Goal: Task Accomplishment & Management: Use online tool/utility

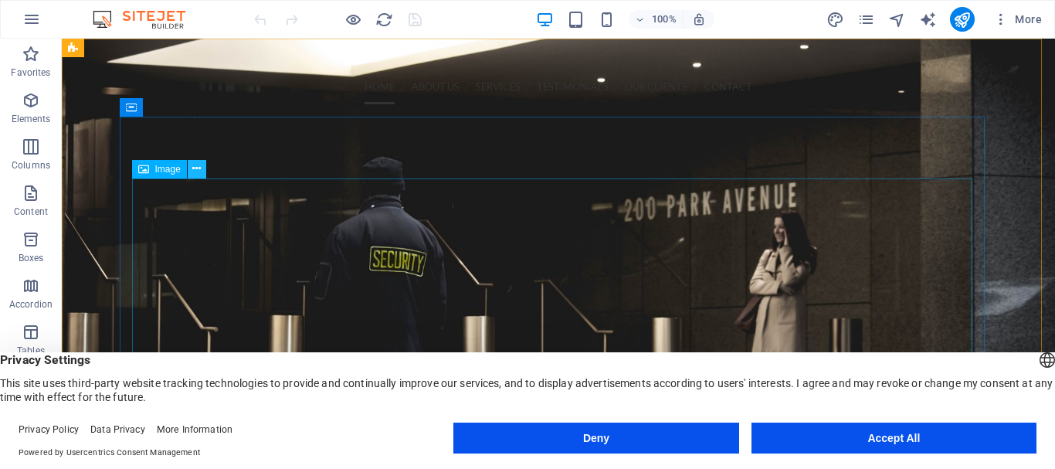
click at [198, 166] on icon at bounding box center [196, 169] width 8 height 16
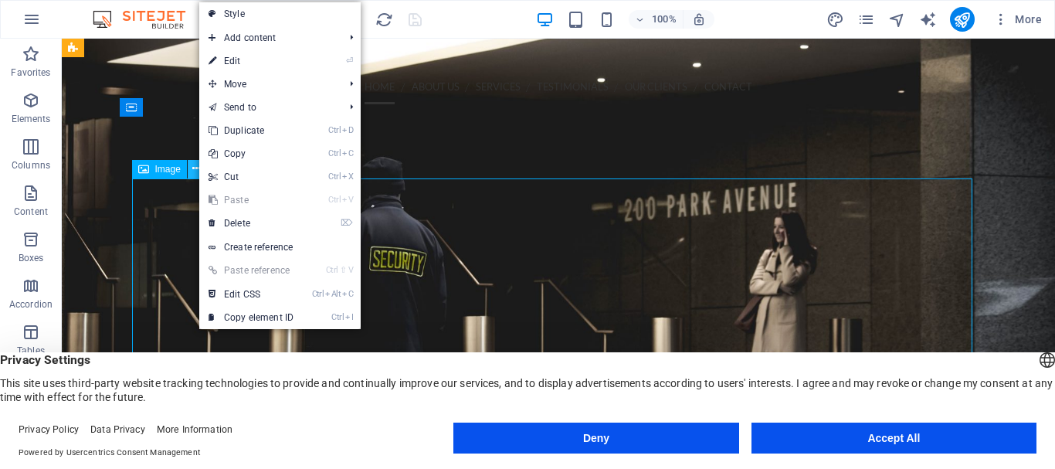
click at [193, 167] on button at bounding box center [197, 169] width 19 height 19
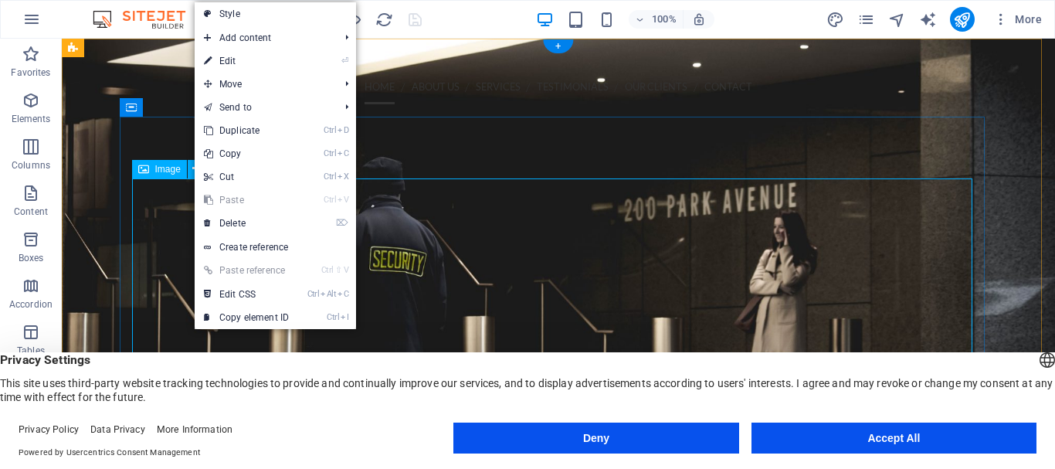
click at [165, 285] on figure at bounding box center [558, 448] width 840 height 327
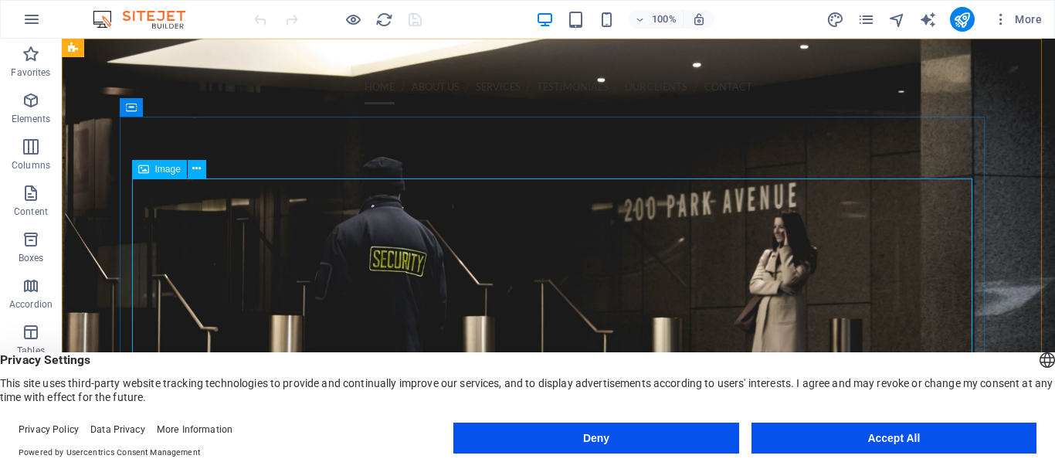
click at [158, 171] on span "Image" at bounding box center [167, 168] width 25 height 9
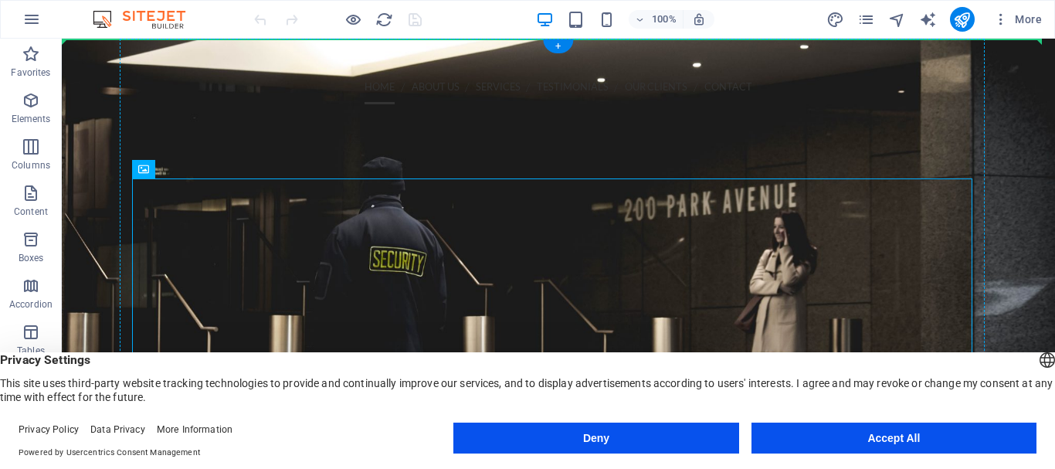
drag, startPoint x: 219, startPoint y: 209, endPoint x: 172, endPoint y: 142, distance: 82.0
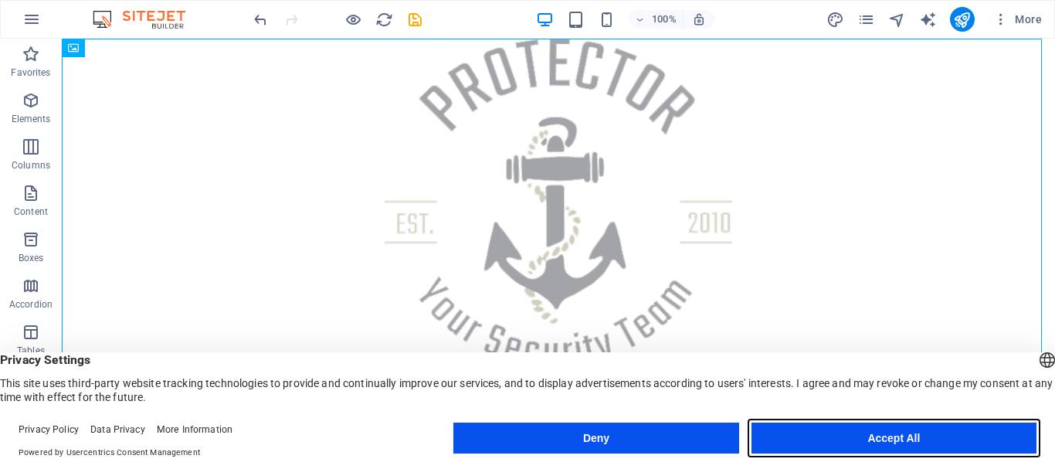
click at [895, 442] on button "Accept All" at bounding box center [893, 437] width 285 height 31
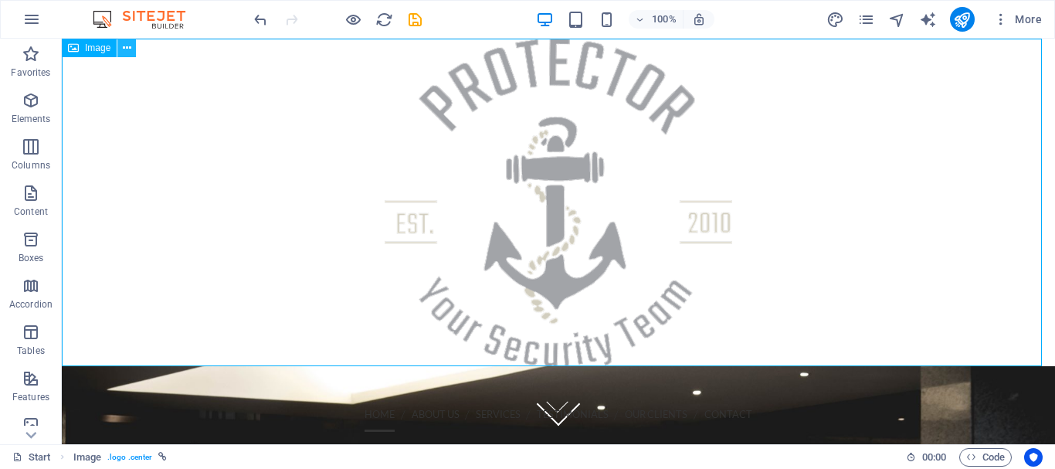
click at [130, 46] on icon at bounding box center [127, 48] width 8 height 16
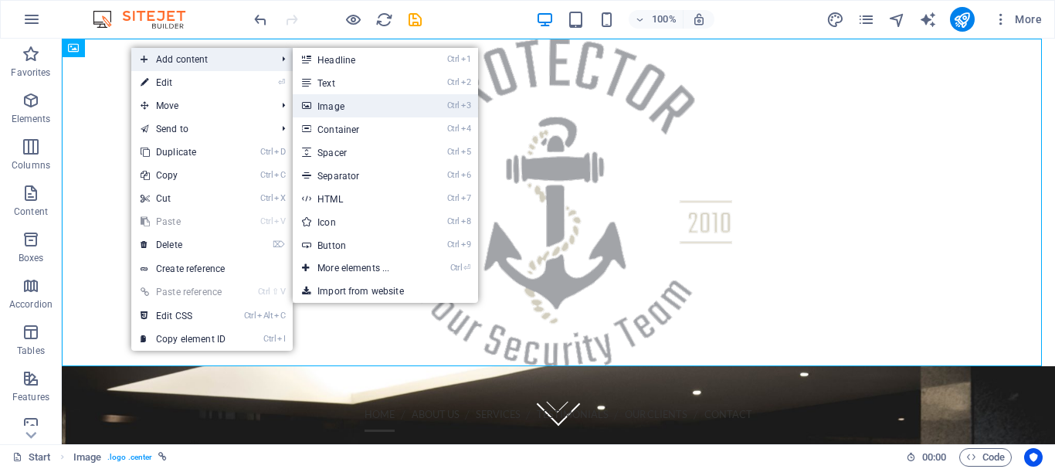
click at [341, 103] on link "Ctrl 3 Image" at bounding box center [356, 105] width 127 height 23
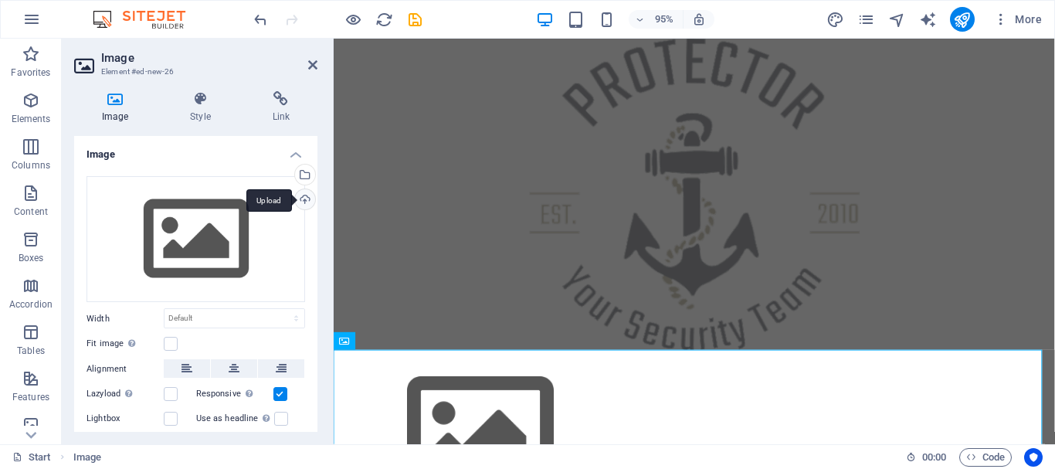
click at [301, 201] on div "Upload" at bounding box center [303, 200] width 23 height 23
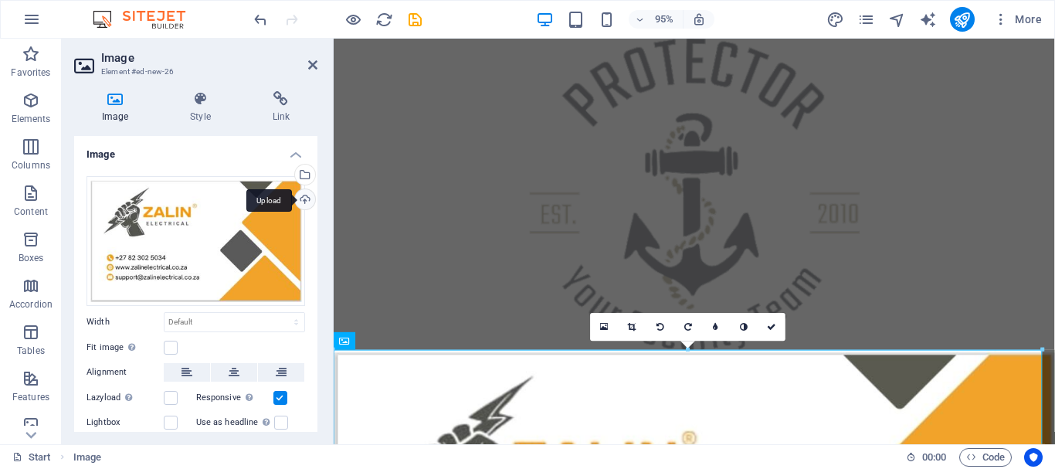
click at [302, 200] on div "Upload" at bounding box center [303, 200] width 23 height 23
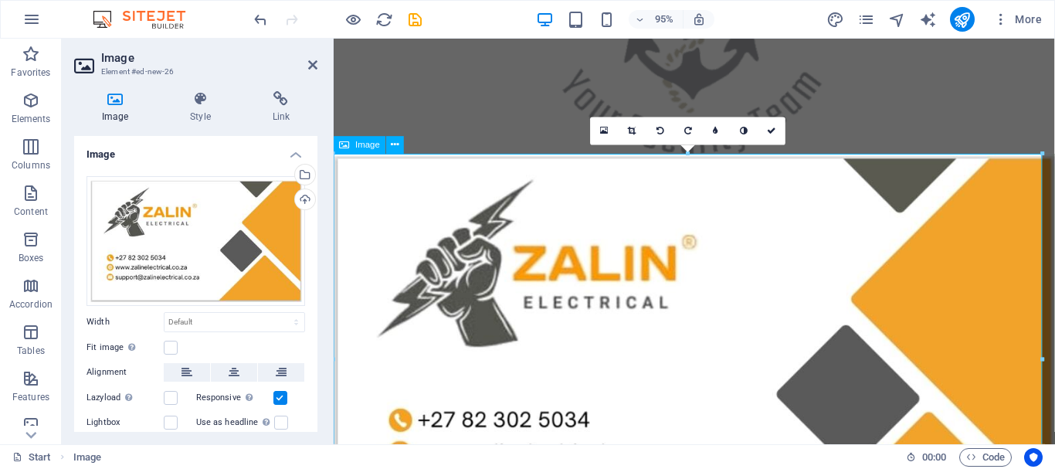
scroll to position [309, 0]
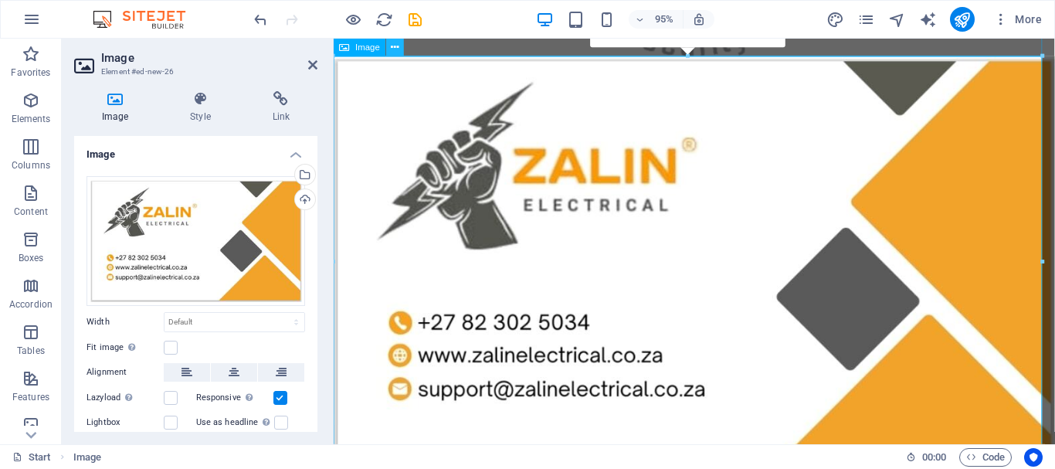
click at [396, 46] on icon at bounding box center [395, 46] width 8 height 15
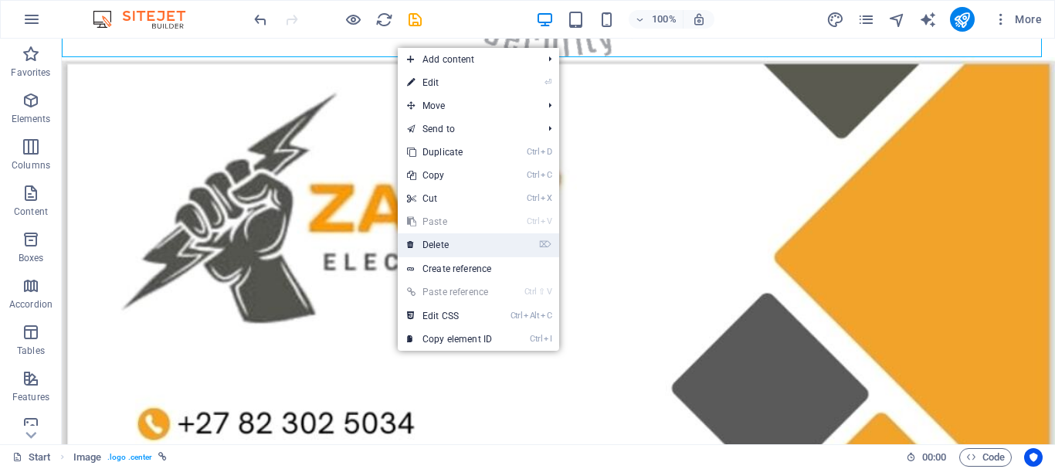
click at [443, 247] on link "⌦ Delete" at bounding box center [449, 244] width 103 height 23
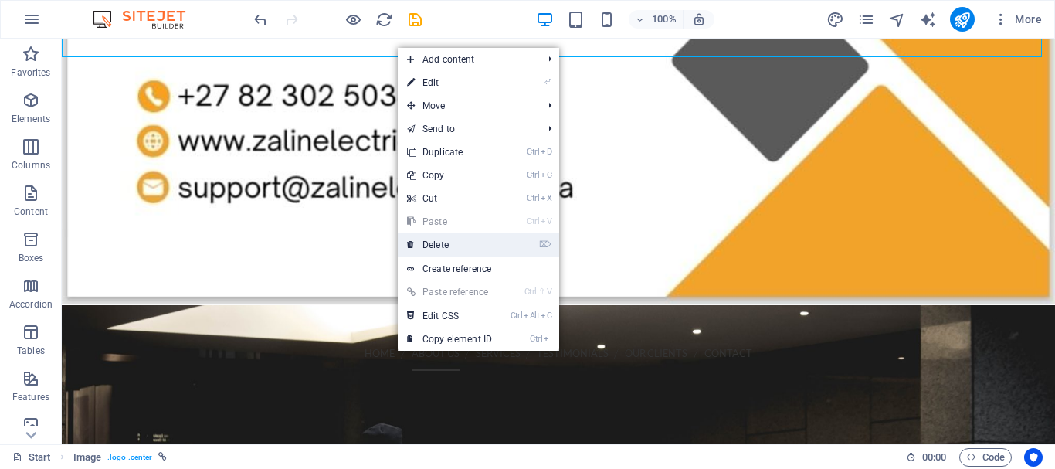
scroll to position [0, 0]
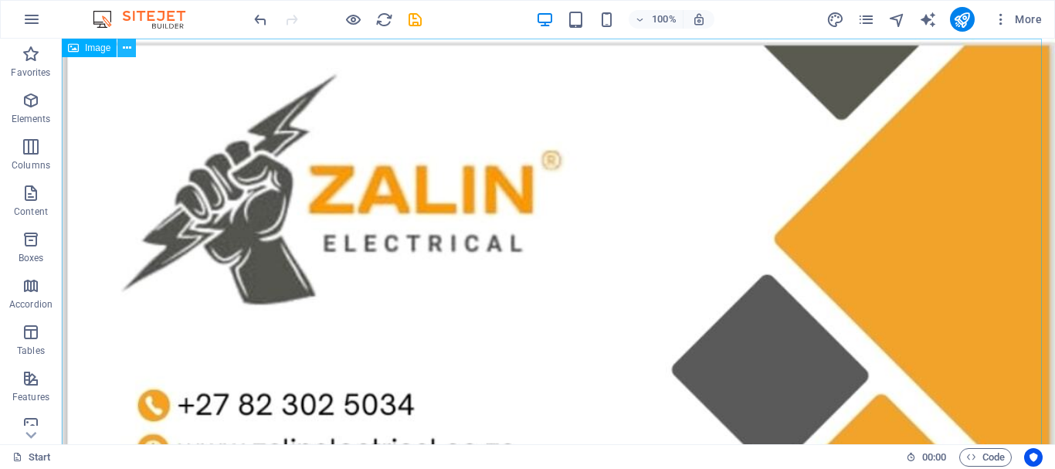
click at [131, 50] on icon at bounding box center [127, 48] width 8 height 16
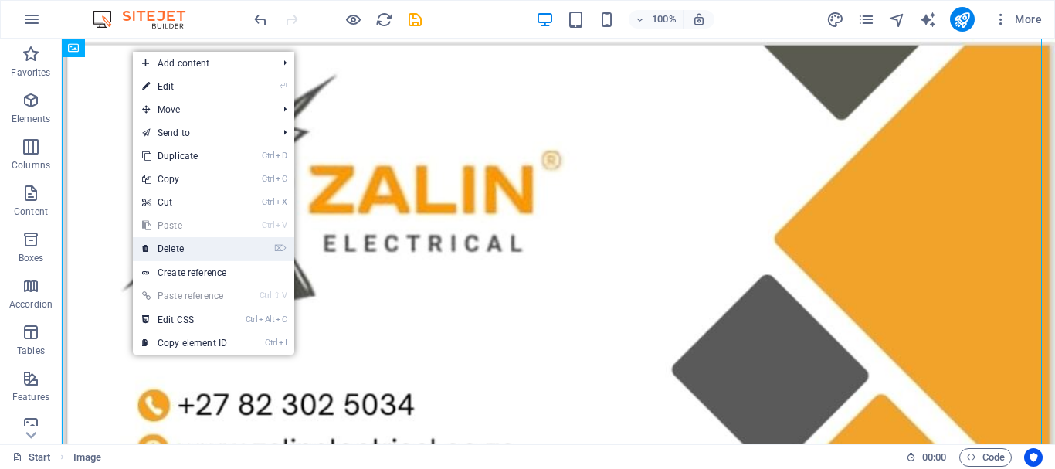
click at [192, 246] on link "⌦ Delete" at bounding box center [184, 248] width 103 height 23
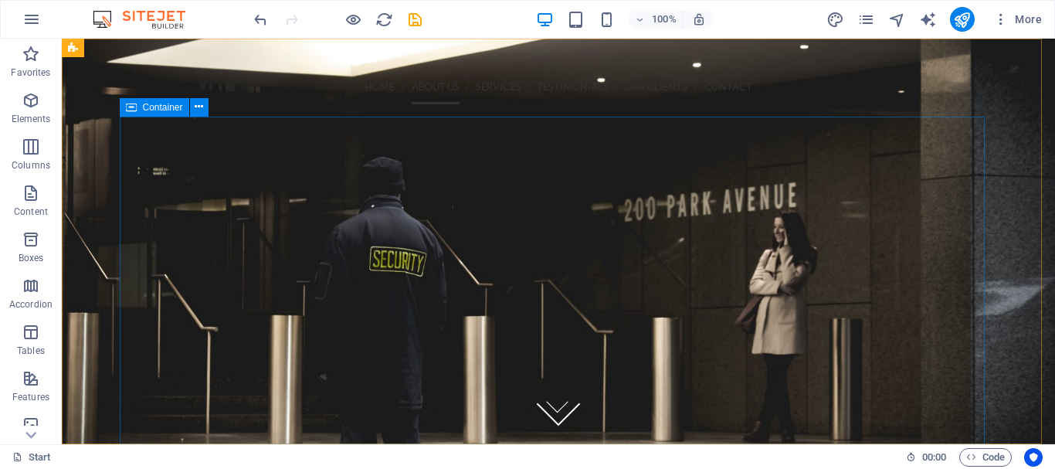
click at [168, 107] on span "Container" at bounding box center [163, 107] width 40 height 9
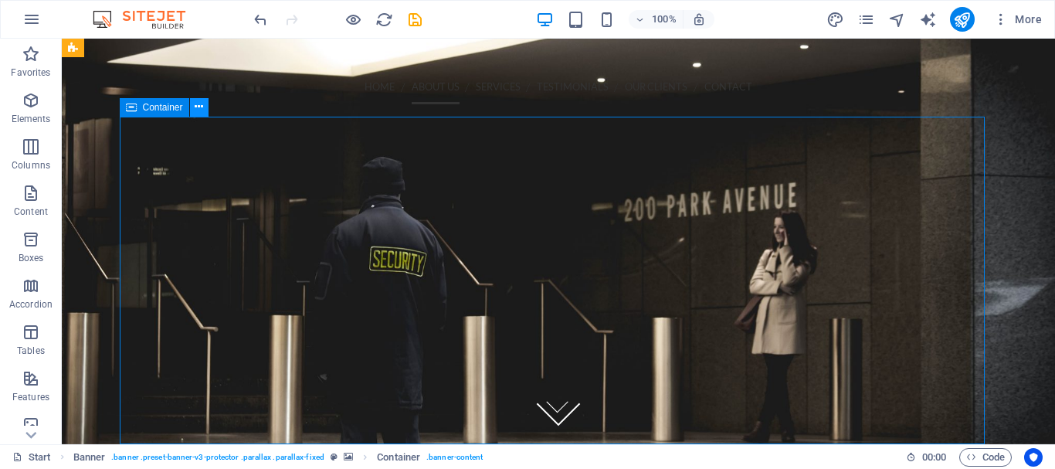
click at [203, 108] on icon at bounding box center [199, 107] width 8 height 16
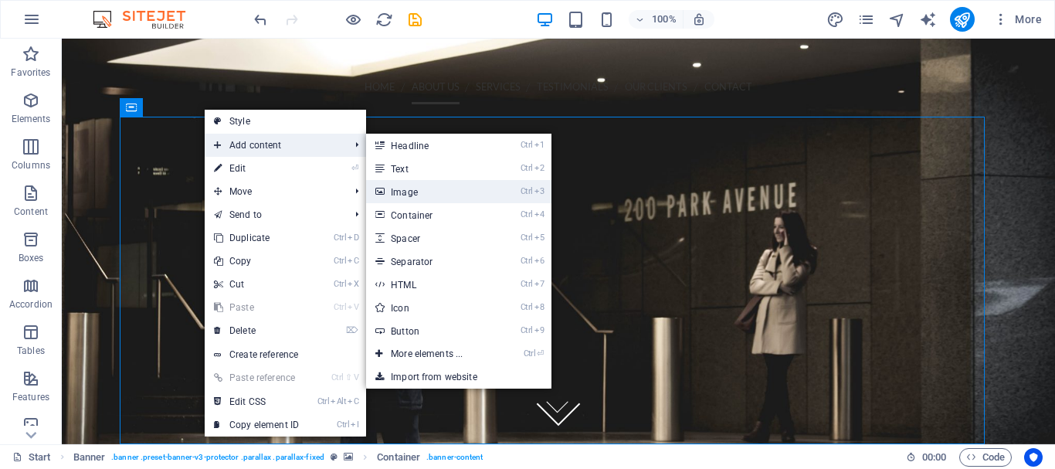
click at [418, 191] on link "Ctrl 3 Image" at bounding box center [429, 191] width 127 height 23
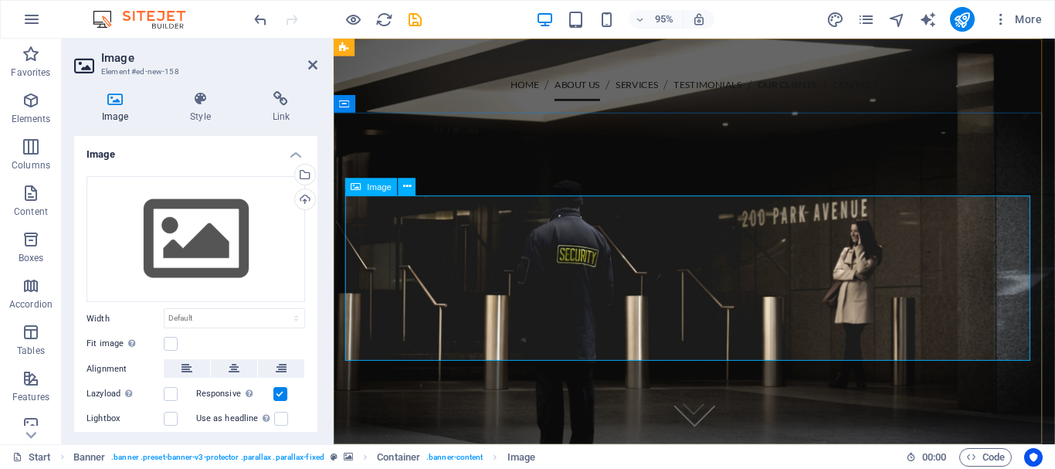
click at [380, 188] on span "Image" at bounding box center [380, 187] width 25 height 8
click at [310, 64] on icon at bounding box center [312, 65] width 9 height 12
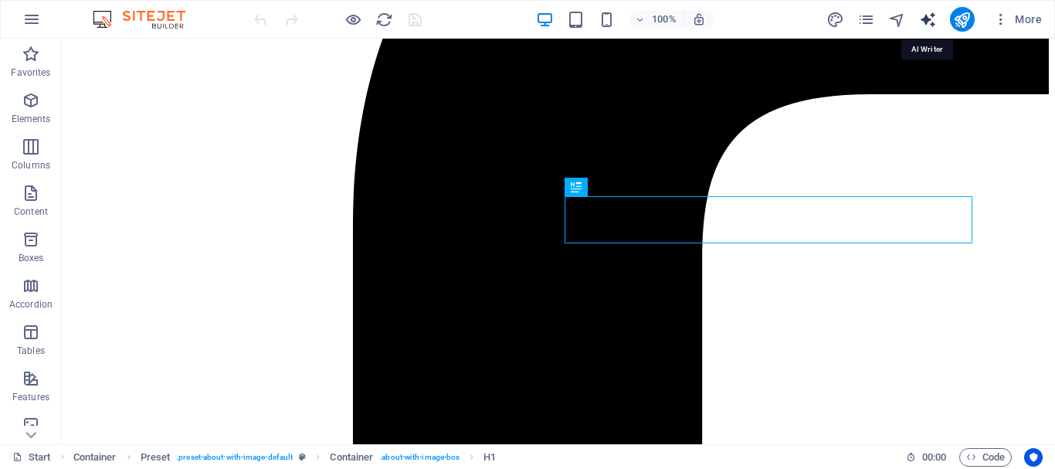
click at [927, 16] on icon "text_generator" at bounding box center [928, 20] width 18 height 18
select select "English"
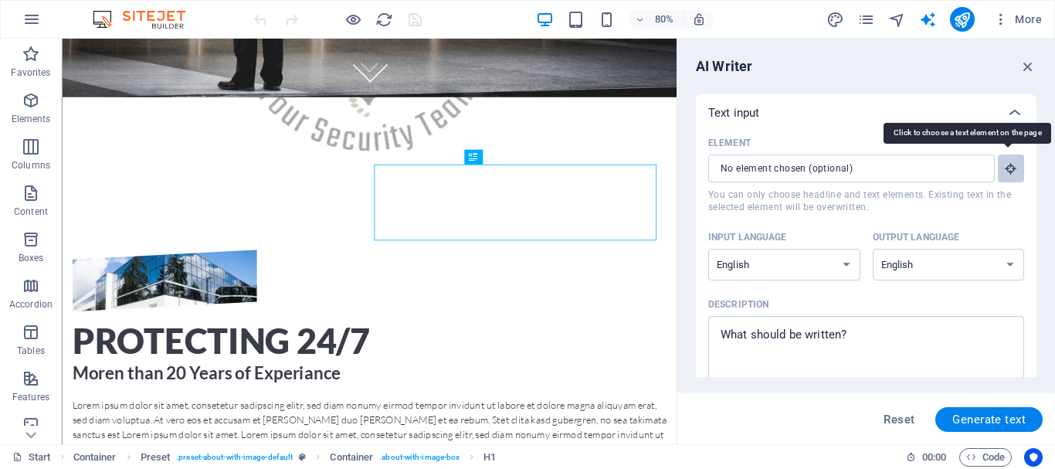
click at [1004, 167] on icon "button" at bounding box center [1011, 168] width 14 height 14
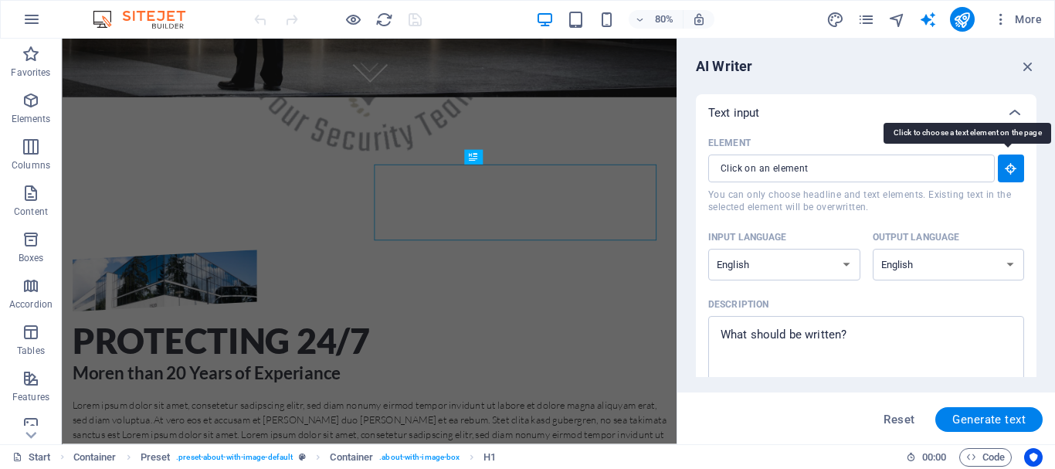
click at [1004, 167] on icon "button" at bounding box center [1011, 168] width 14 height 14
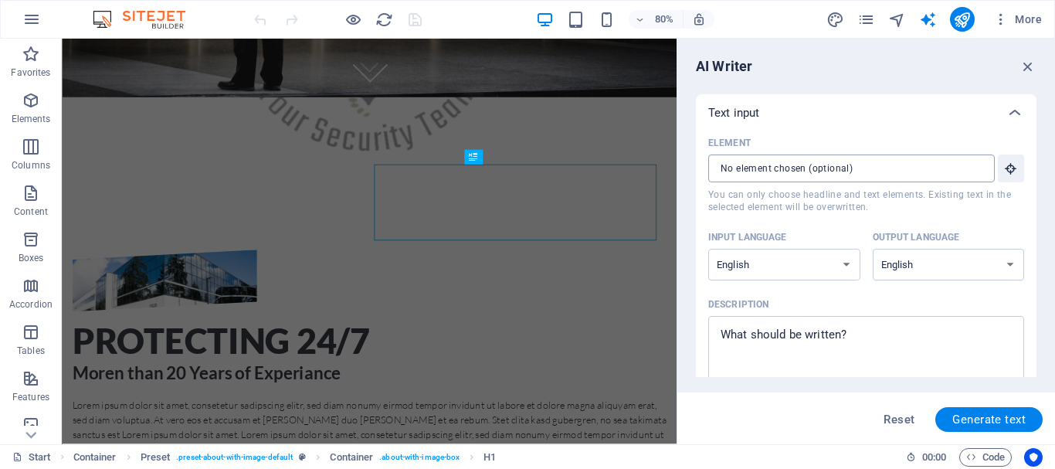
click at [936, 171] on input "Element ​ You can only choose headline and text elements. Existing text in the …" at bounding box center [846, 168] width 276 height 28
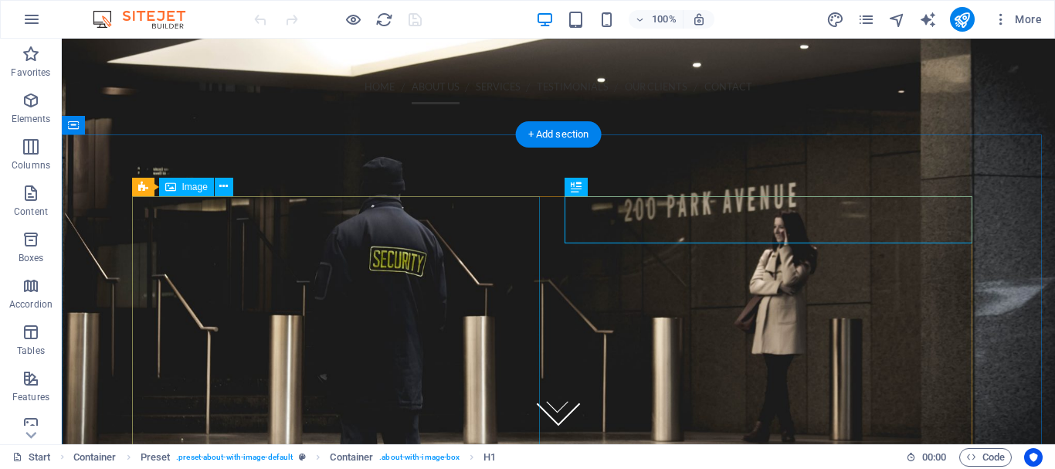
scroll to position [433, 0]
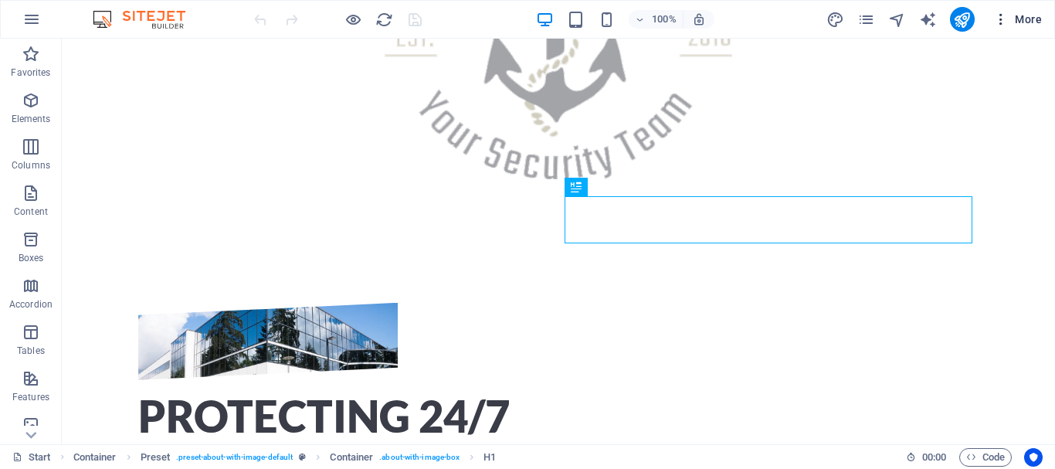
click at [1000, 19] on icon "button" at bounding box center [1000, 19] width 15 height 15
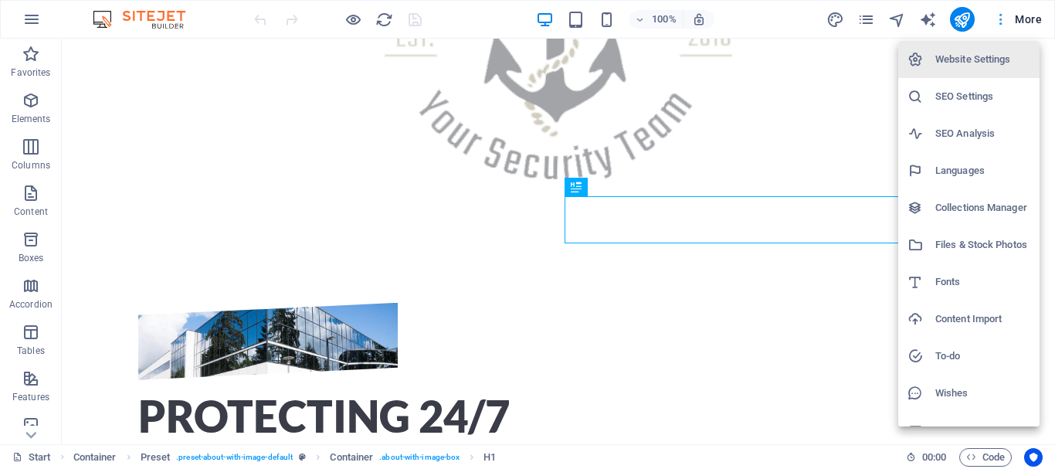
click at [1000, 19] on div at bounding box center [527, 234] width 1055 height 469
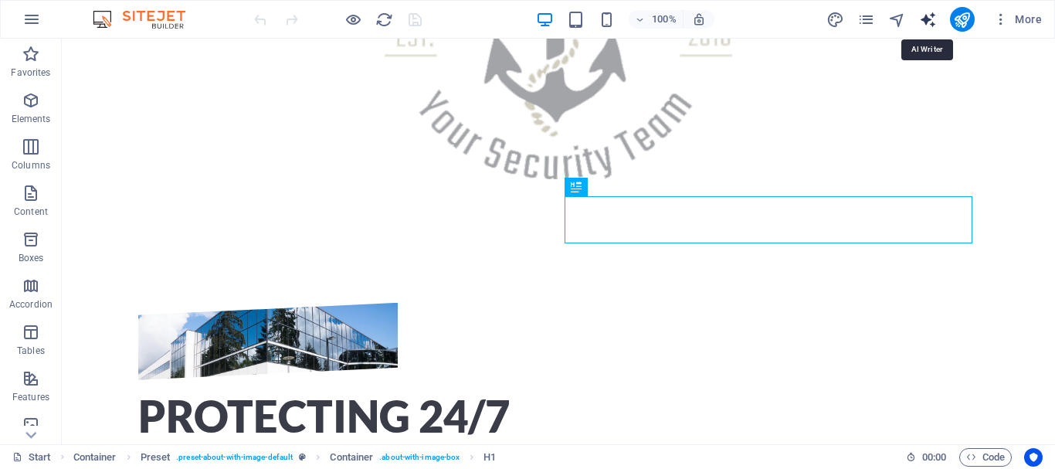
click at [929, 21] on icon "text_generator" at bounding box center [928, 20] width 18 height 18
select select "English"
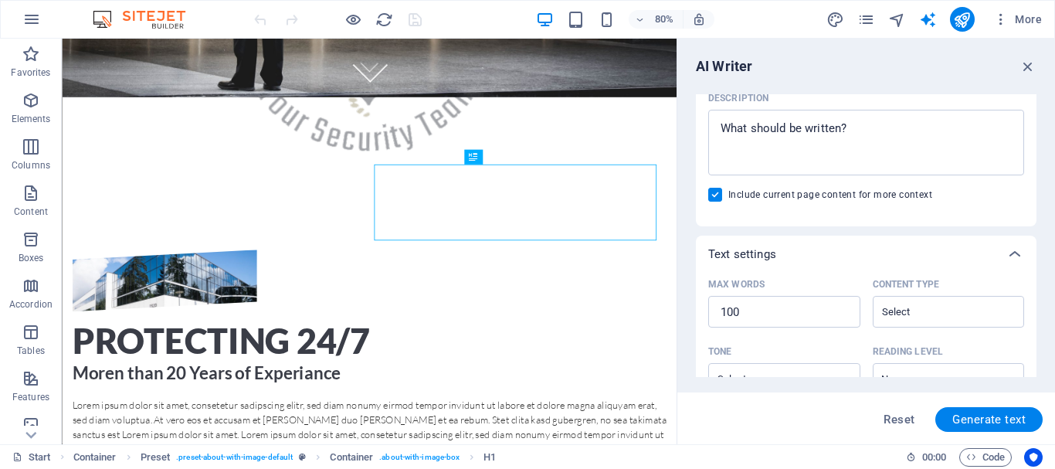
scroll to position [309, 0]
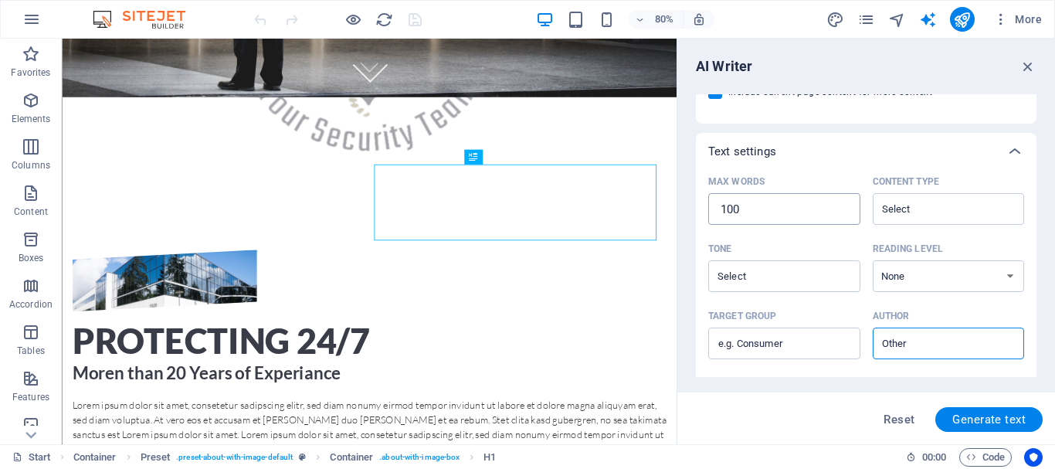
type textarea "x"
type input "101"
type textarea "x"
type input "101"
click at [841, 205] on input "101" at bounding box center [784, 209] width 152 height 31
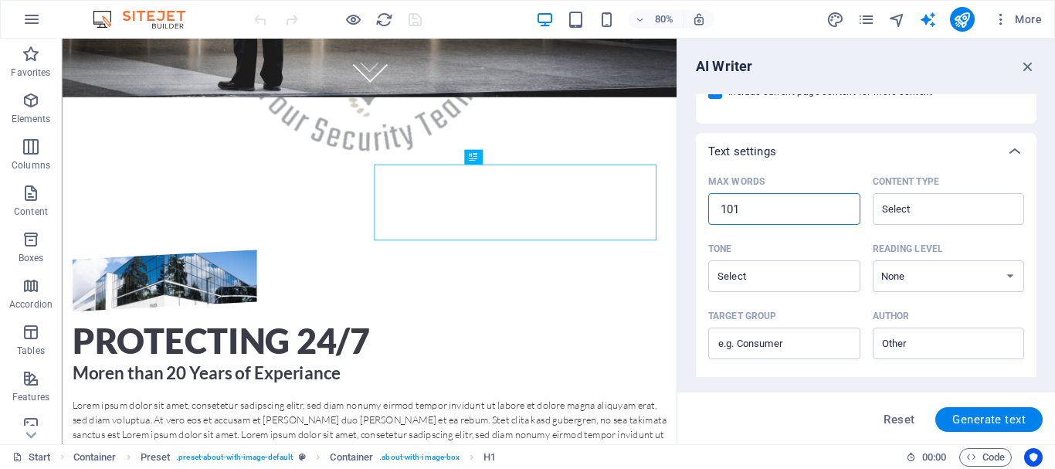
type textarea "x"
type input "102"
type textarea "x"
type input "103"
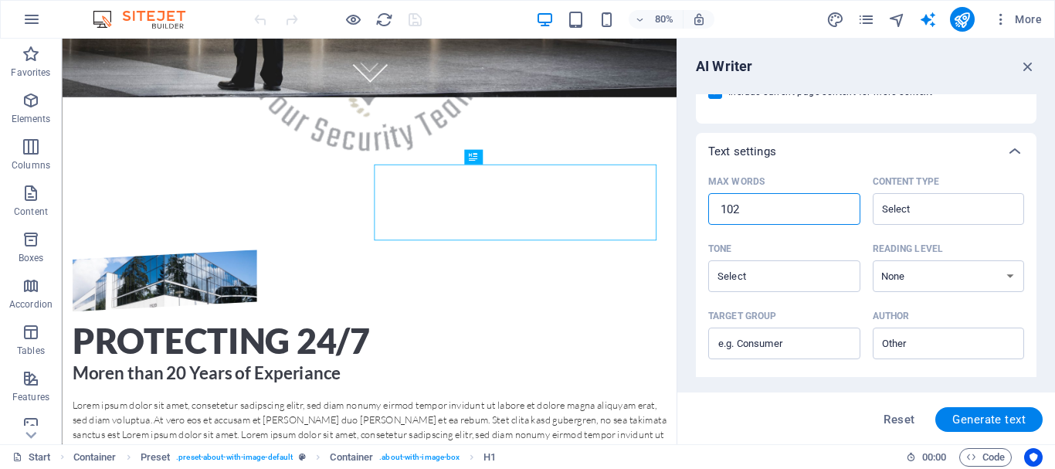
type textarea "x"
type input "104"
type textarea "x"
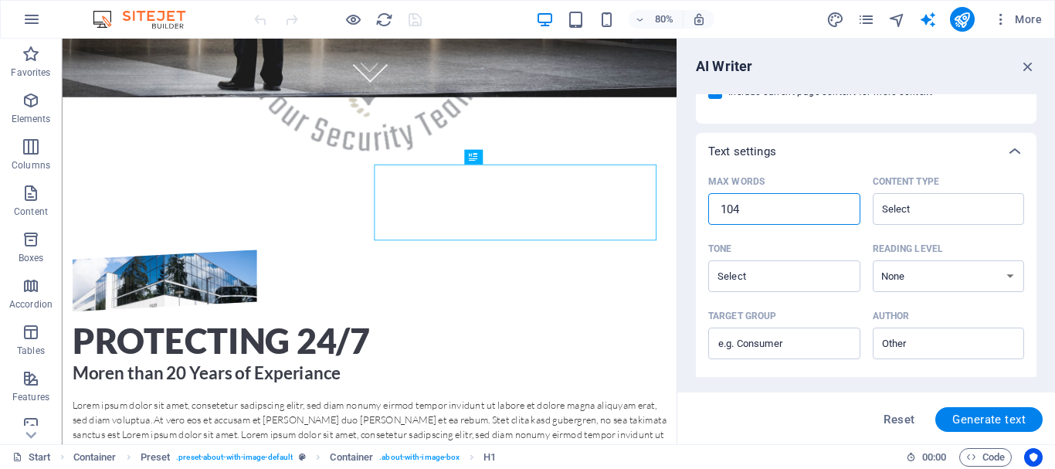
type input "105"
type textarea "x"
type input "106"
type textarea "x"
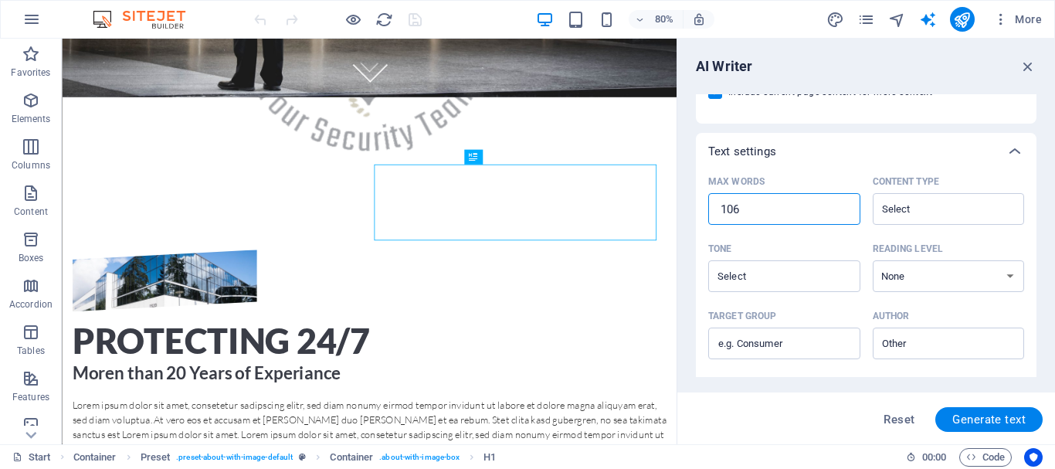
type input "107"
click at [841, 205] on input "107" at bounding box center [784, 209] width 152 height 31
type textarea "x"
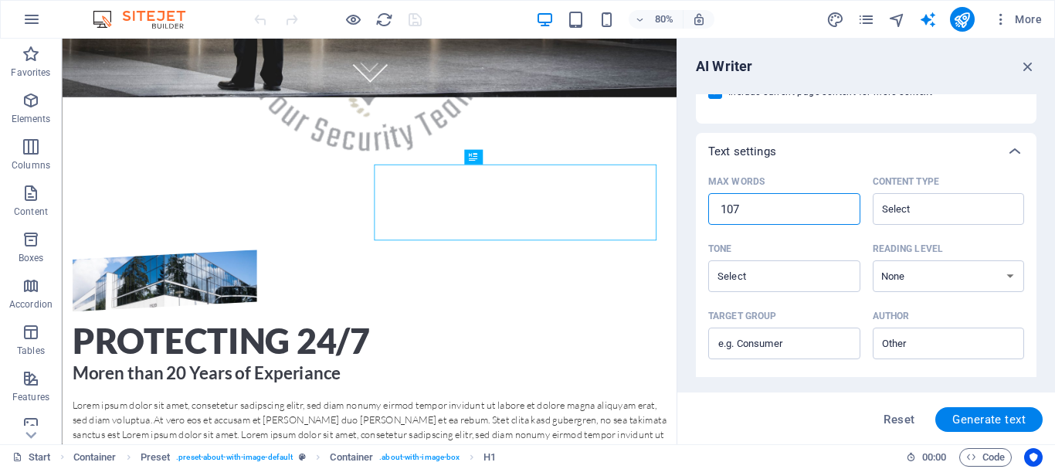
type input "108"
type textarea "x"
type input "109"
type textarea "x"
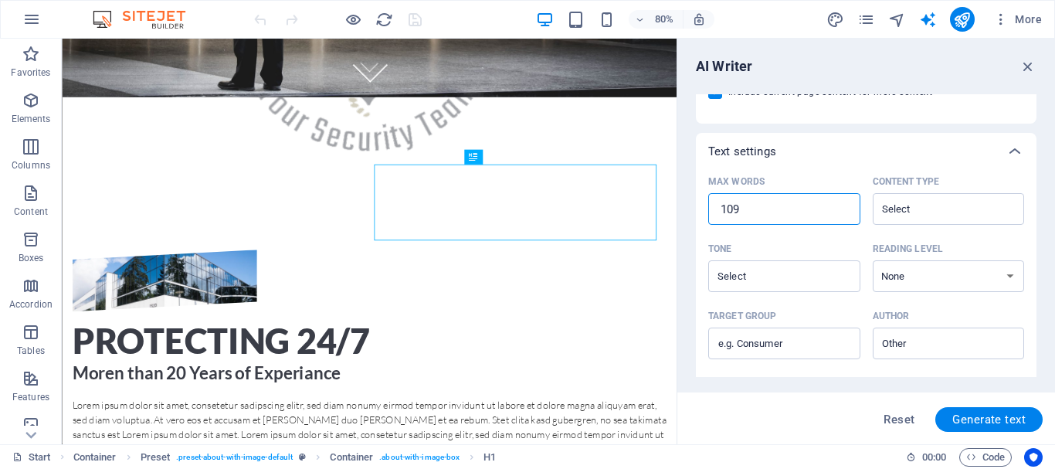
type input "110"
click at [841, 205] on input "110" at bounding box center [784, 209] width 152 height 31
type textarea "x"
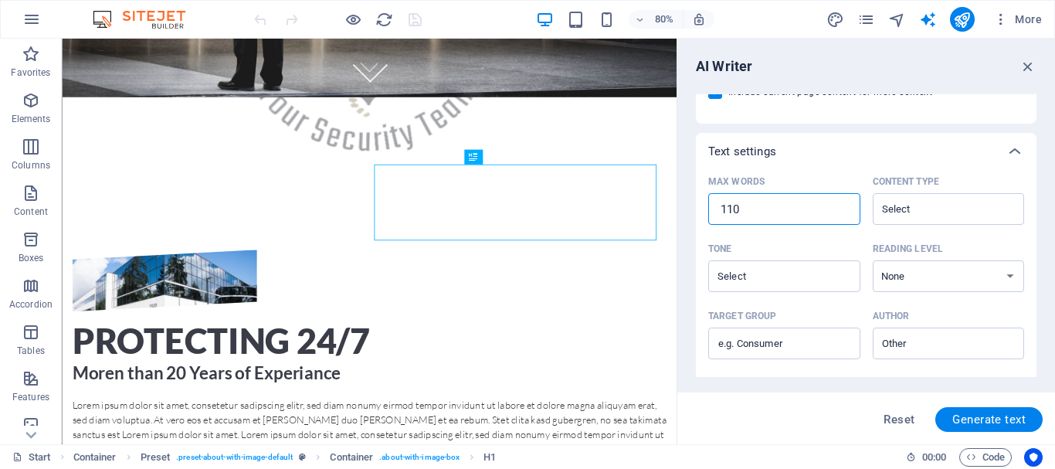
type input "111"
type textarea "x"
type input "112"
type textarea "x"
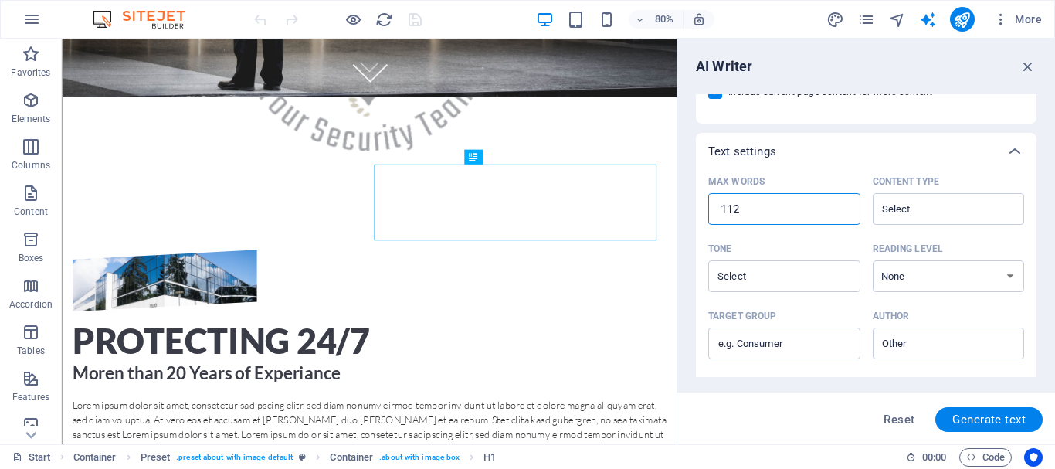
type textarea "x"
type input "113"
type textarea "x"
type input "114"
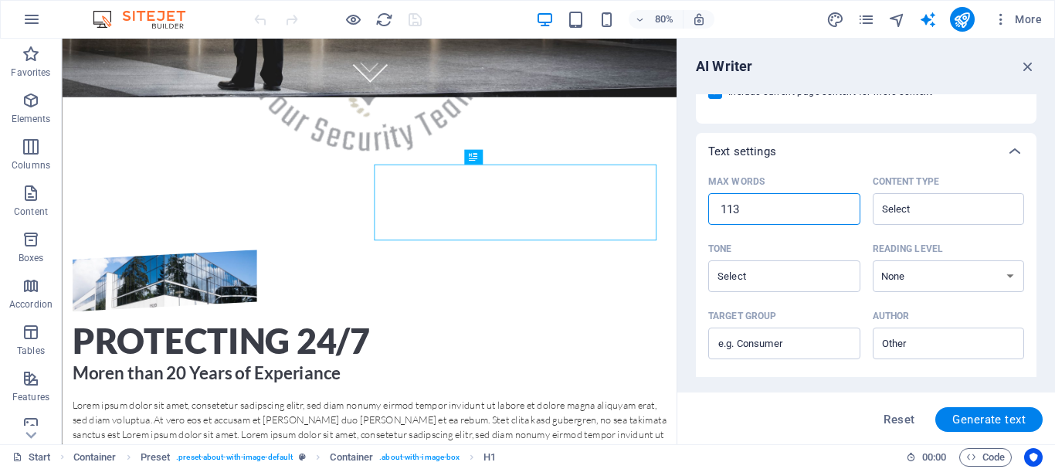
type textarea "x"
type input "115"
type textarea "x"
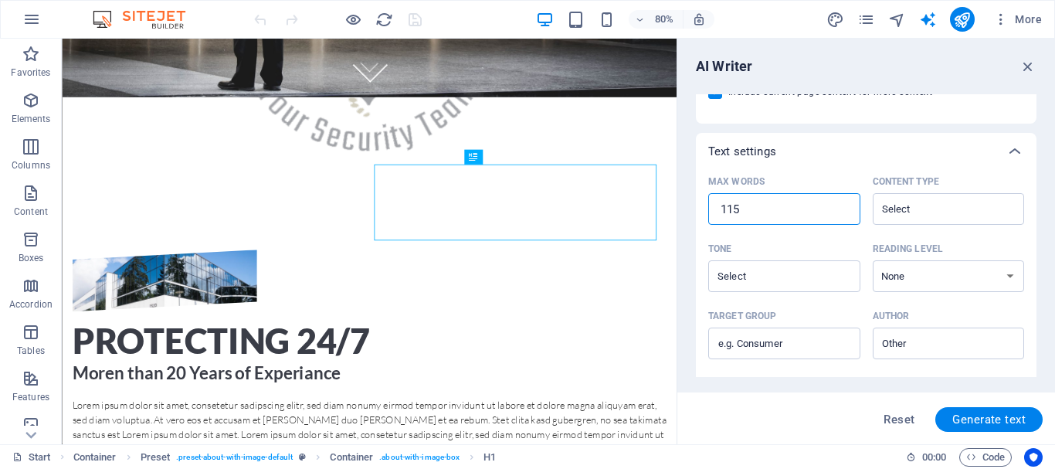
type input "116"
type textarea "x"
type input "117"
type textarea "x"
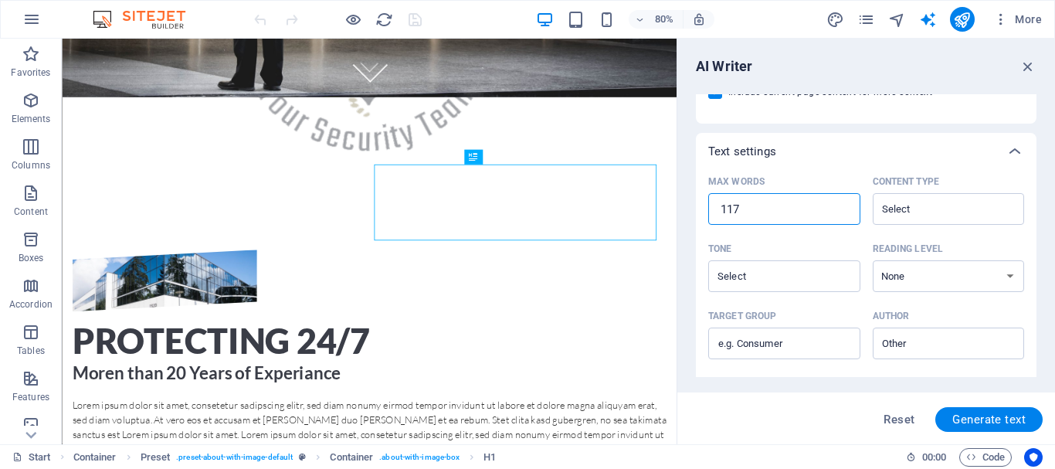
type textarea "x"
type input "118"
type textarea "x"
type input "119"
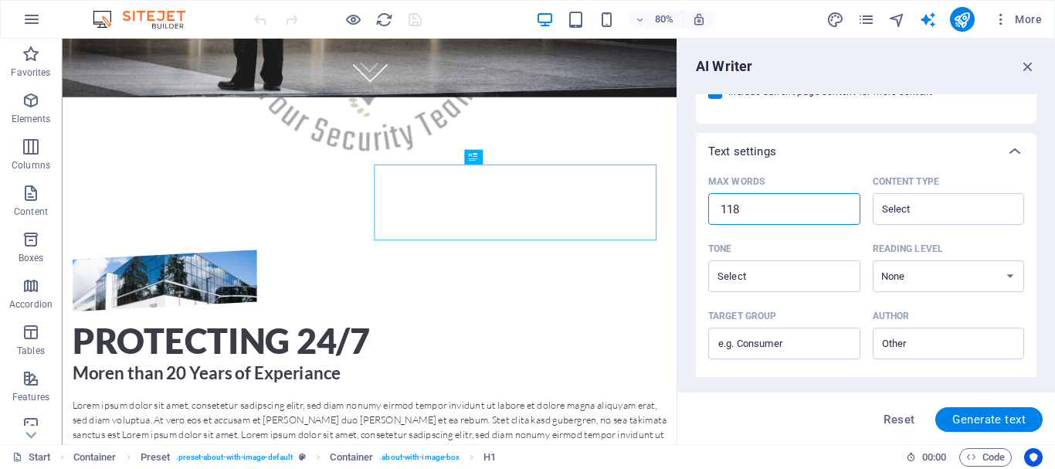
type textarea "x"
type input "120"
type textarea "x"
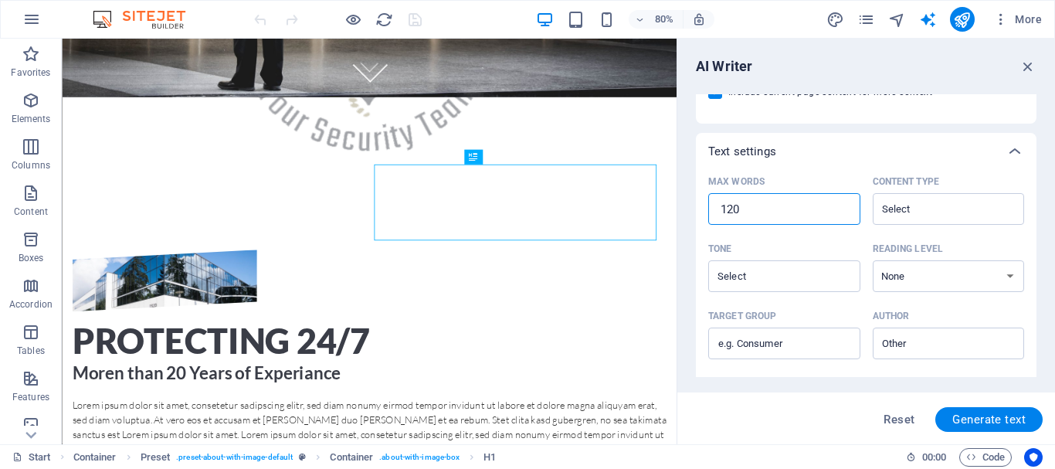
type input "121"
type textarea "x"
type input "122"
type textarea "x"
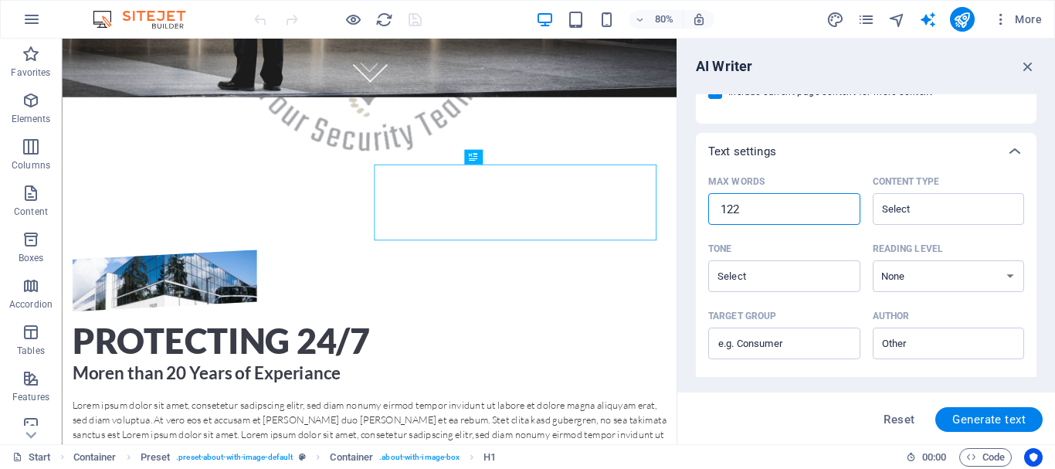
type textarea "x"
type input "123"
type textarea "x"
type input "124"
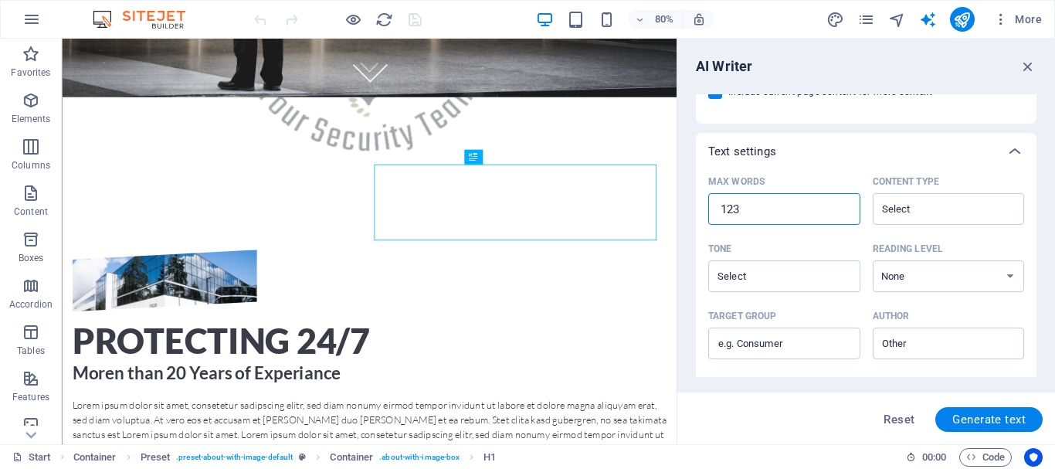
type textarea "x"
type input "125"
type textarea "x"
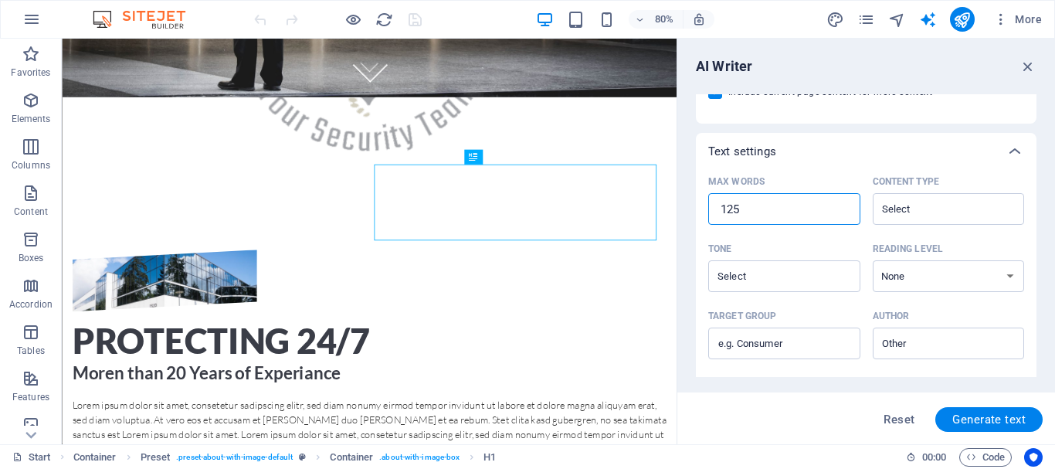
type input "126"
type textarea "x"
type input "127"
type textarea "x"
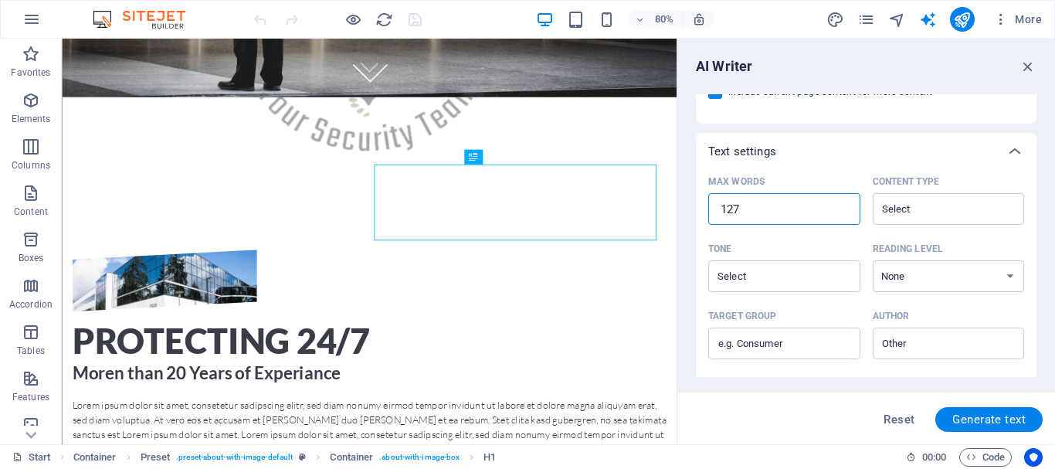
type textarea "x"
type input "128"
type textarea "x"
type input "129"
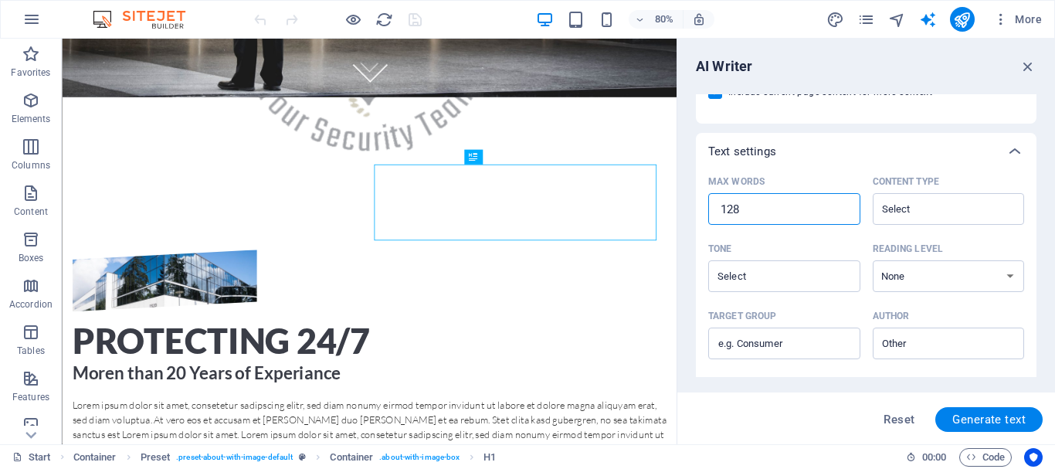
type textarea "x"
type input "130"
type textarea "x"
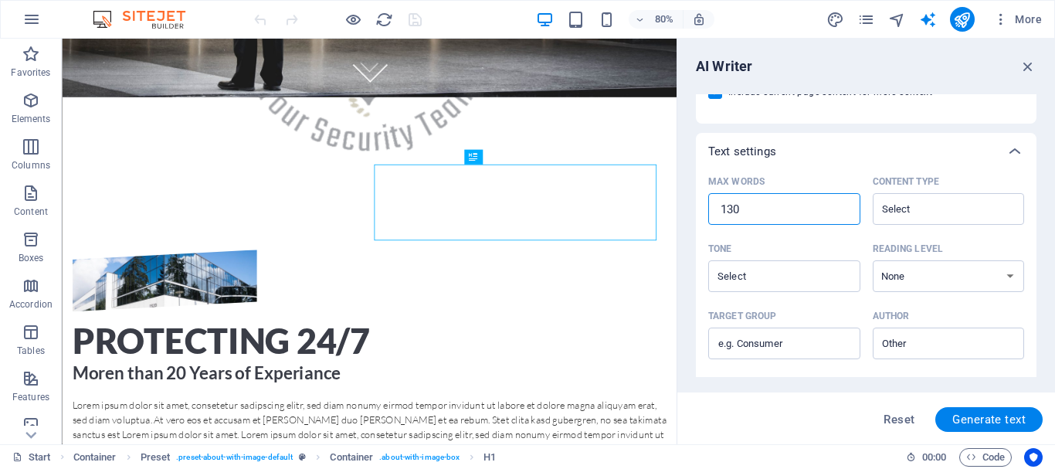
type input "131"
type textarea "x"
type input "132"
type textarea "x"
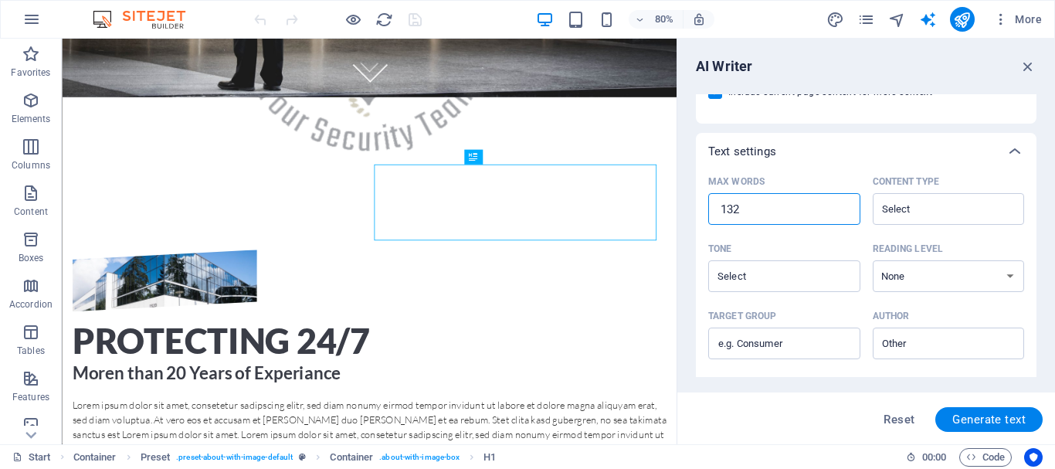
type textarea "x"
type input "133"
type textarea "x"
type input "134"
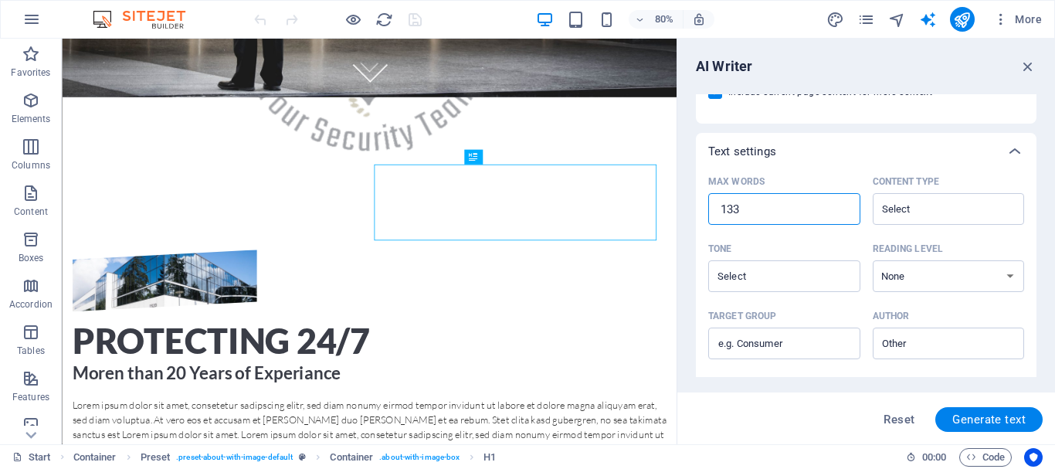
type textarea "x"
type input "135"
type textarea "x"
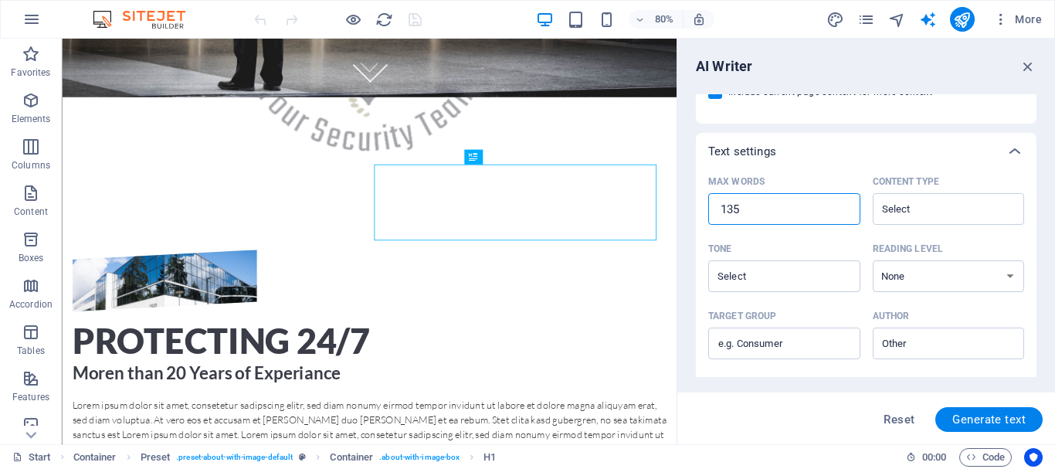
type input "136"
type textarea "x"
type input "137"
type textarea "x"
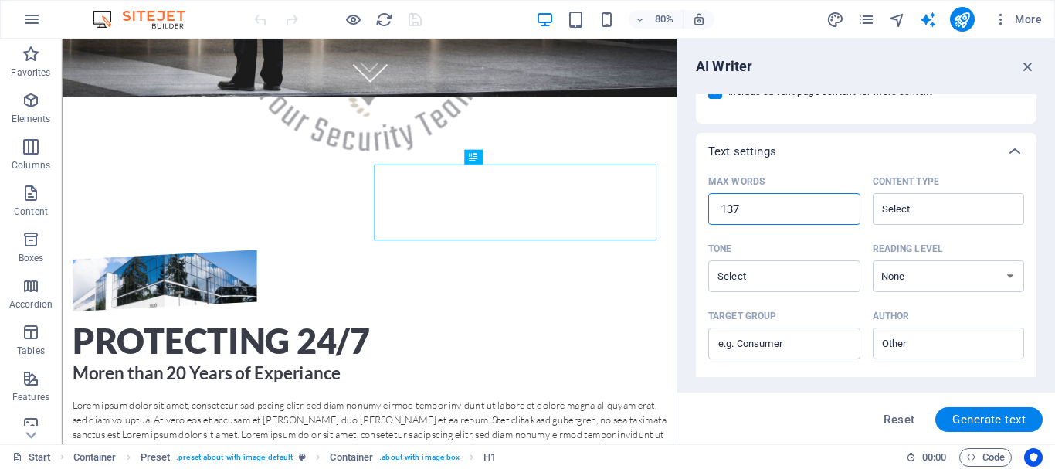
type textarea "x"
type input "138"
type textarea "x"
type input "139"
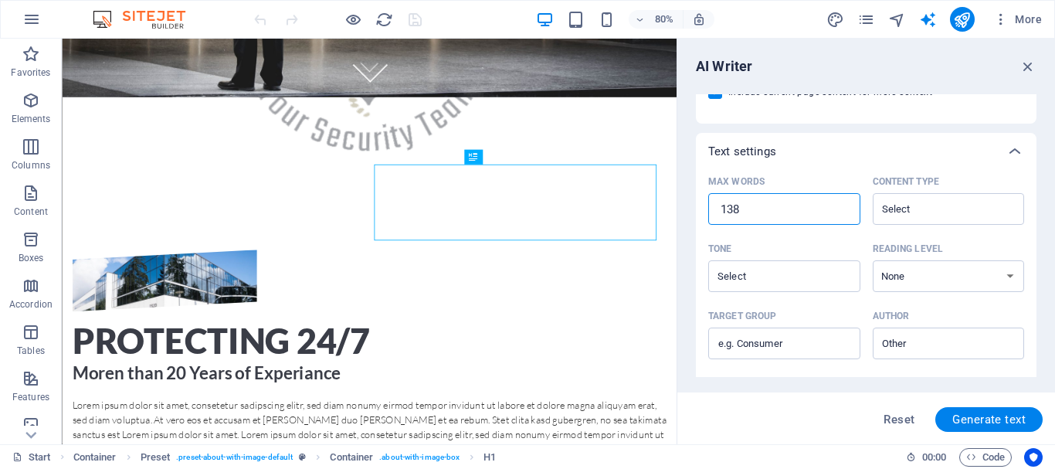
type textarea "x"
type input "140"
type textarea "x"
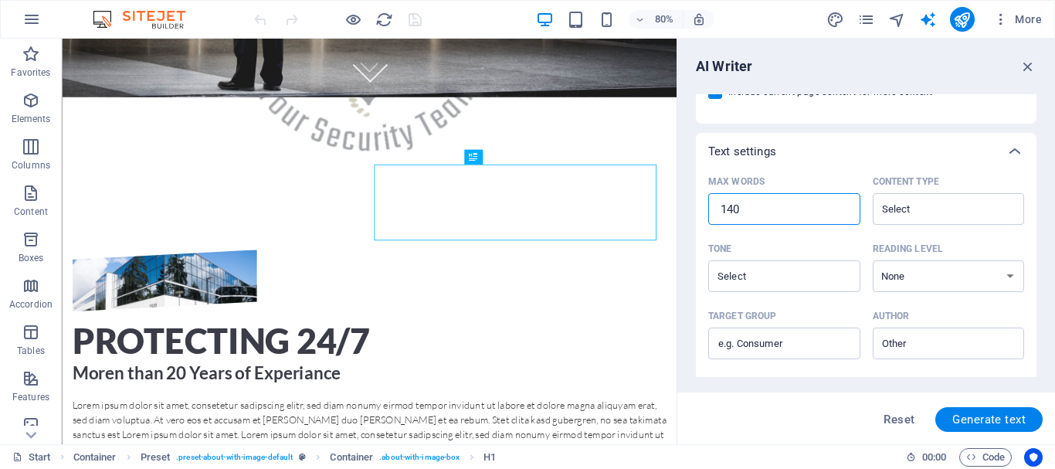
type input "141"
type textarea "x"
type input "142"
type textarea "x"
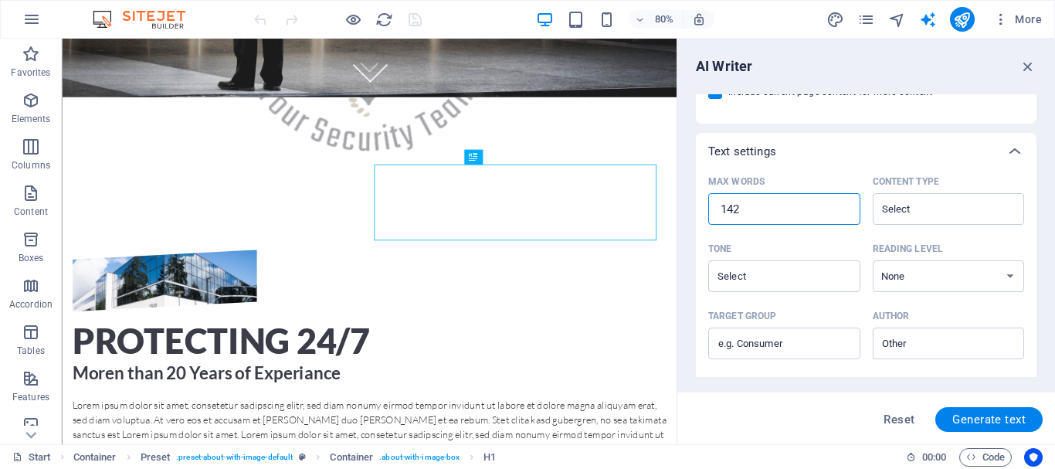
type textarea "x"
type input "143"
type textarea "x"
type input "144"
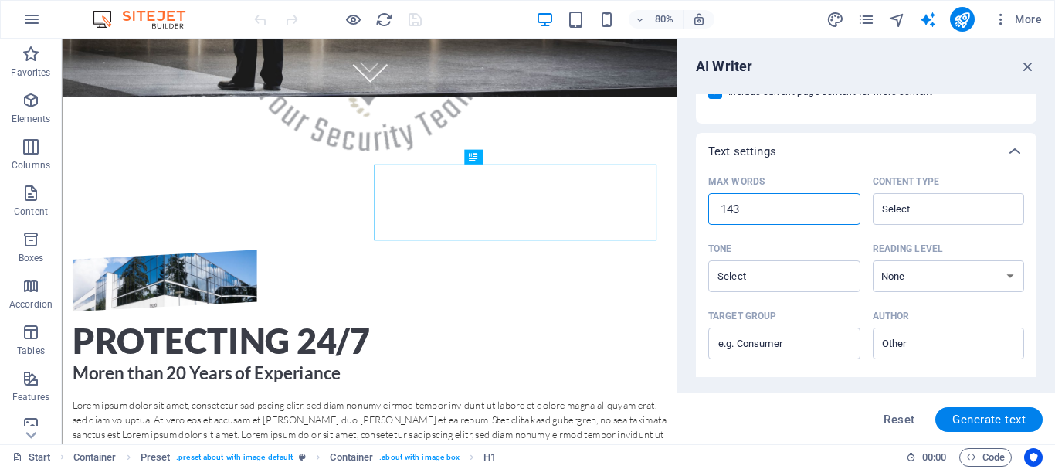
type textarea "x"
type input "145"
type textarea "x"
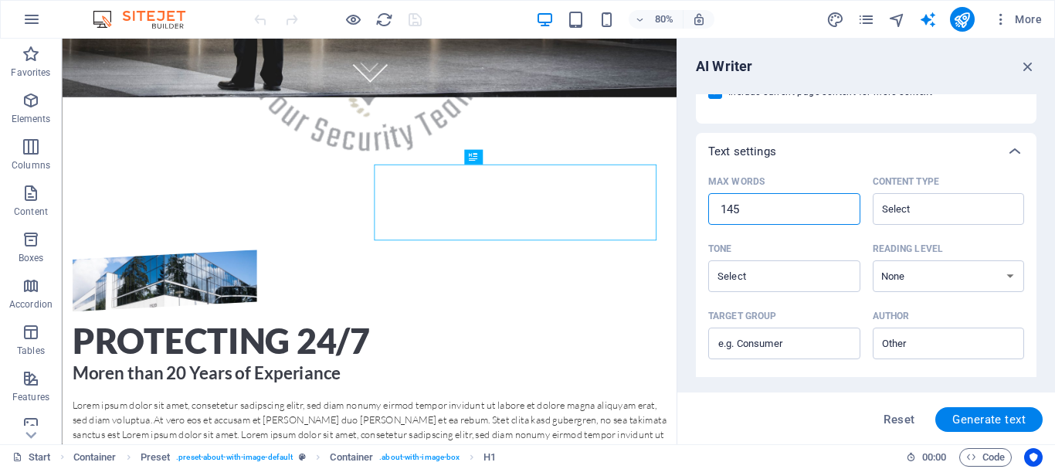
type input "146"
type textarea "x"
type input "147"
type textarea "x"
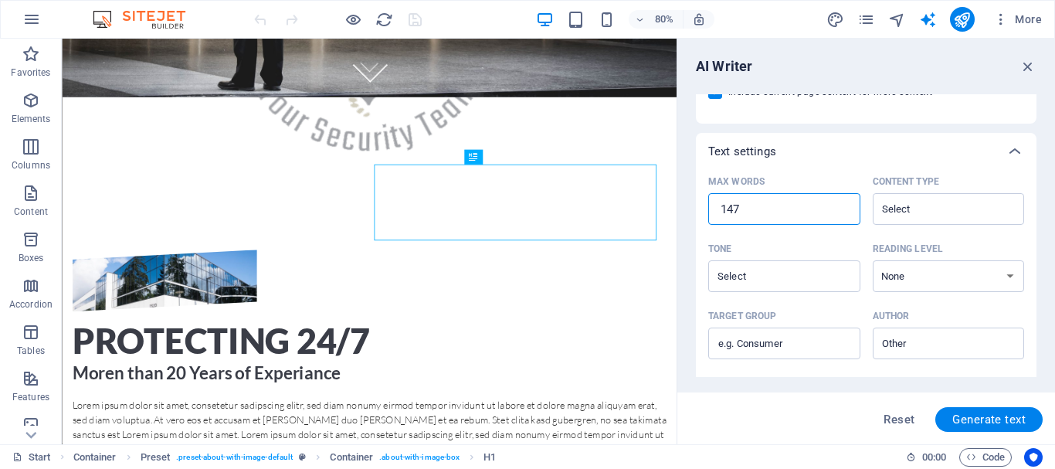
type textarea "x"
type input "148"
type textarea "x"
type input "149"
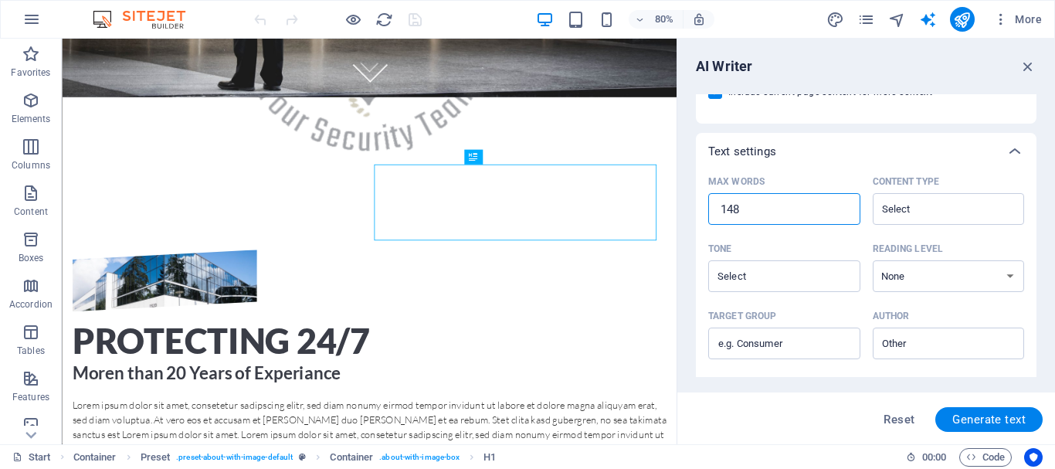
type textarea "x"
type input "150"
type textarea "x"
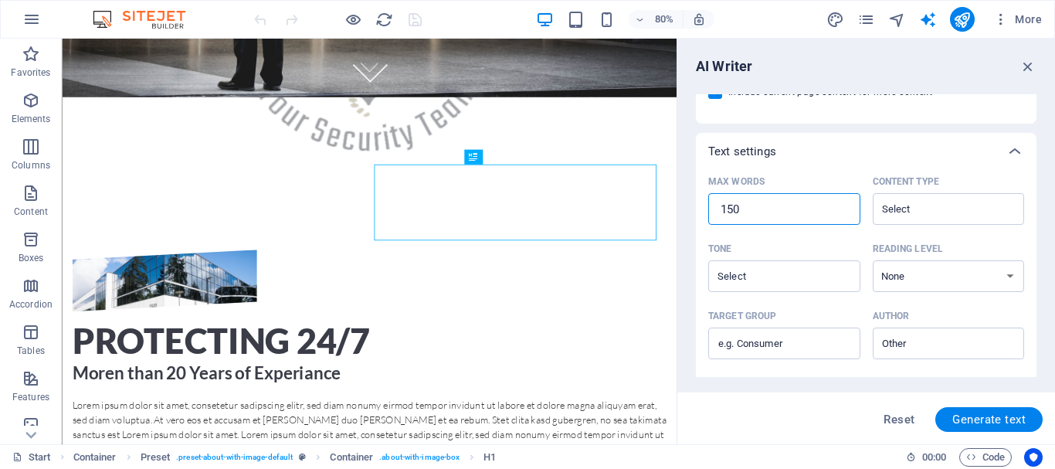
type input "151"
type textarea "x"
type input "152"
type textarea "x"
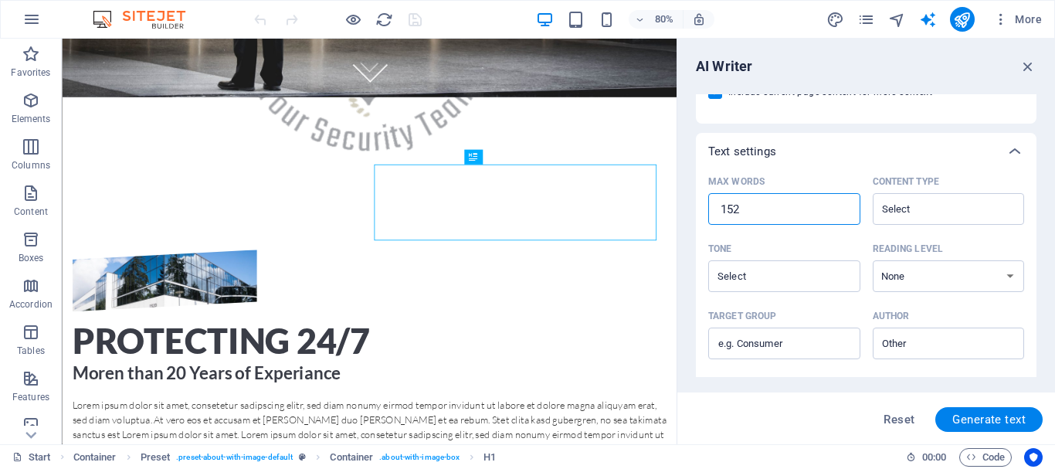
type textarea "x"
type input "153"
type textarea "x"
type input "154"
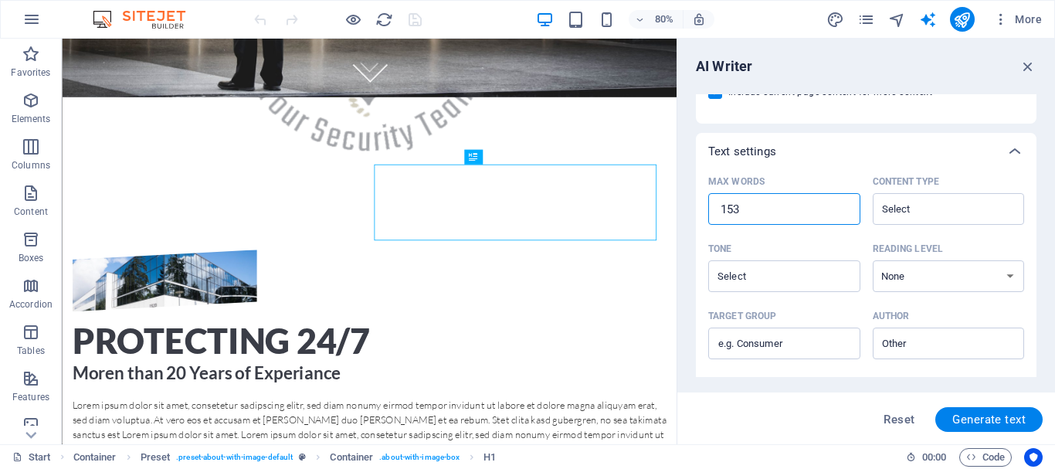
type textarea "x"
type input "155"
type textarea "x"
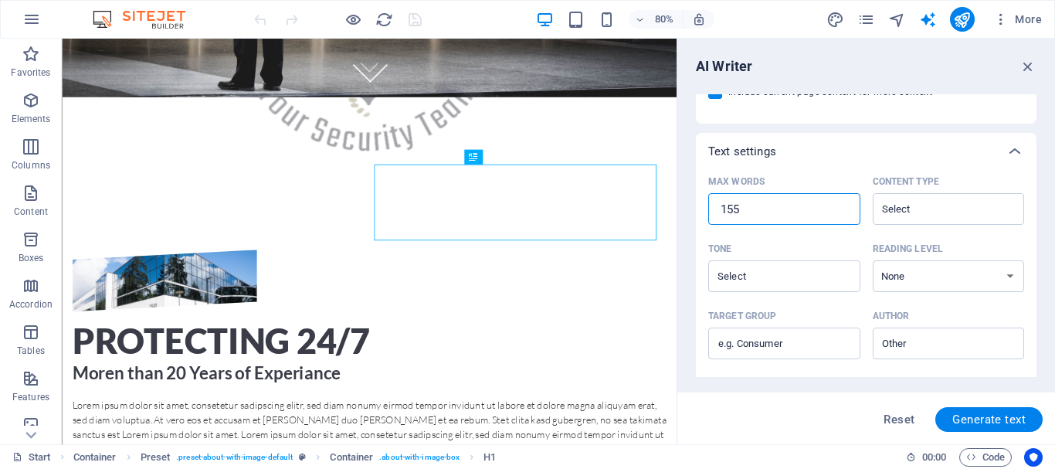
type input "156"
type textarea "x"
type input "157"
type textarea "x"
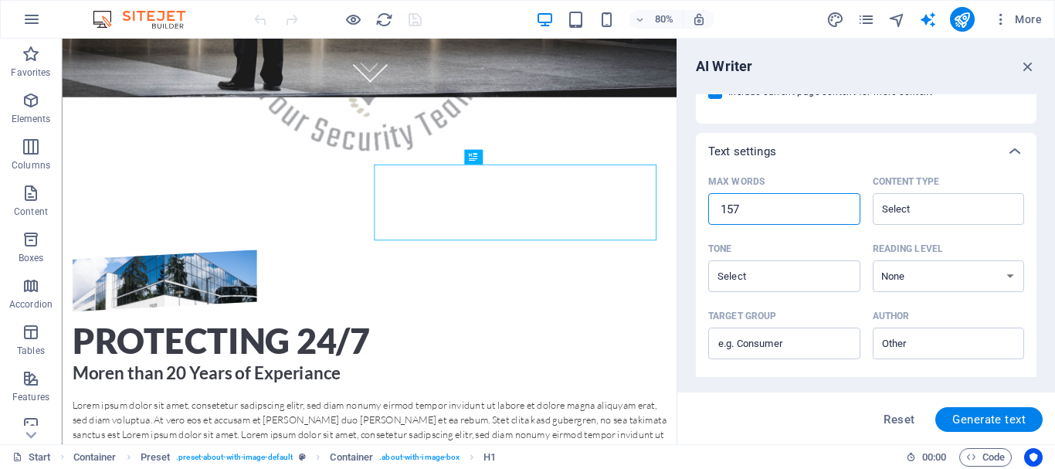
type textarea "x"
type input "158"
type textarea "x"
type input "159"
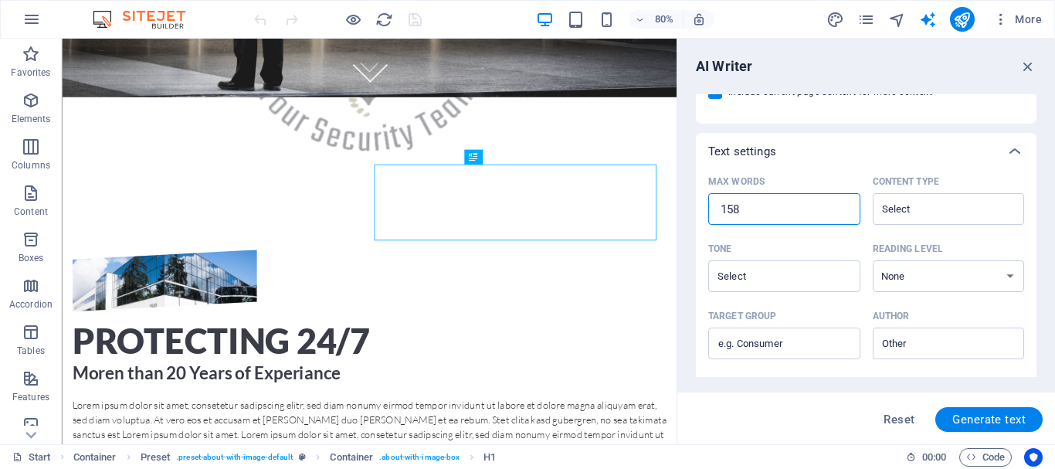
type textarea "x"
type input "160"
type textarea "x"
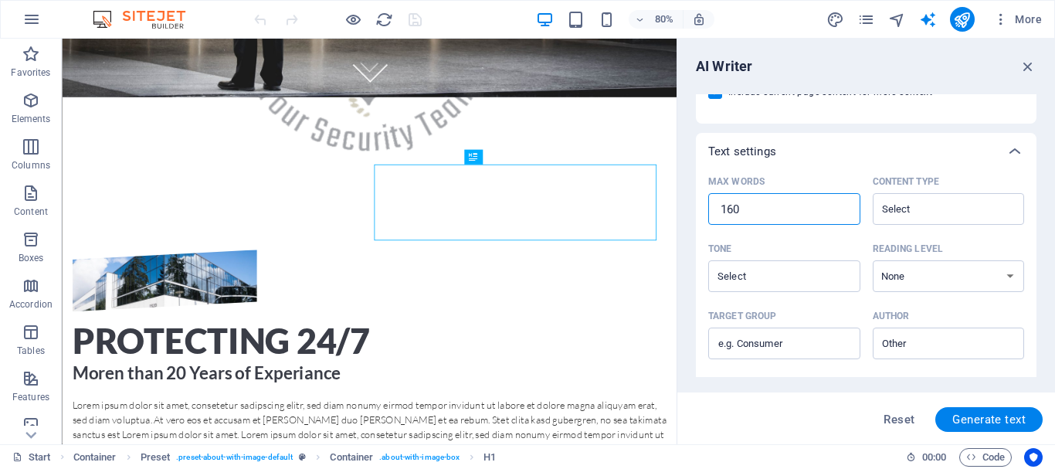
type input "161"
type textarea "x"
type input "162"
type textarea "x"
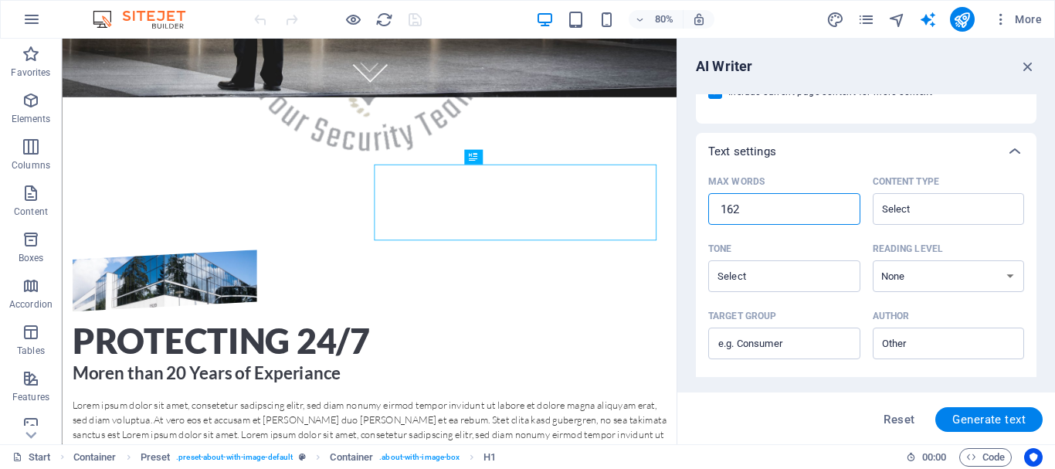
type textarea "x"
type input "163"
type textarea "x"
type input "164"
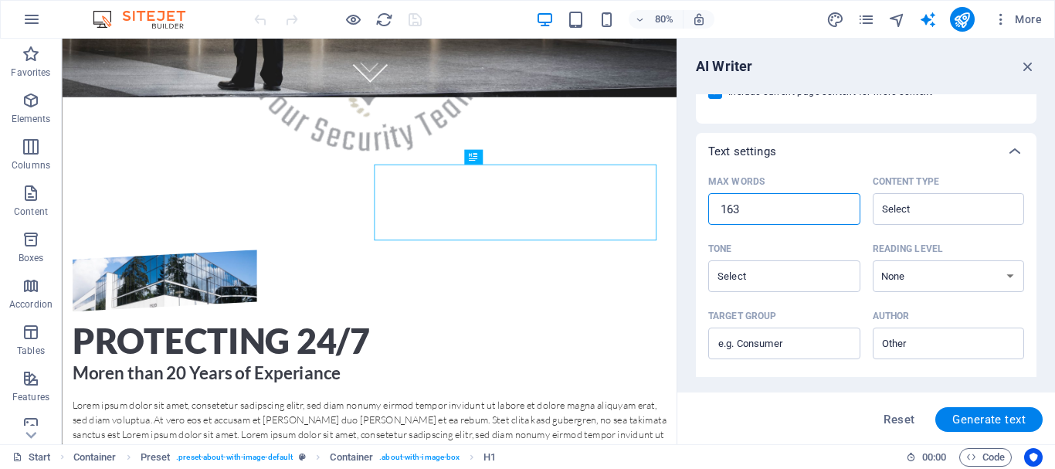
type textarea "x"
type input "165"
type textarea "x"
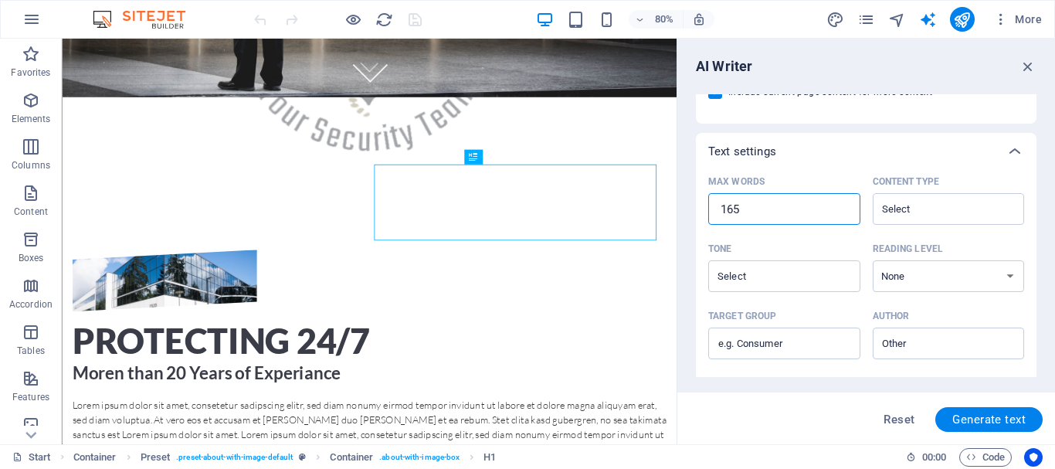
type input "166"
click at [841, 205] on input "302" at bounding box center [784, 209] width 152 height 31
click at [839, 212] on input "301" at bounding box center [784, 209] width 152 height 31
click at [839, 212] on input "300" at bounding box center [784, 209] width 152 height 31
click at [910, 206] on input "Content type ​" at bounding box center [935, 209] width 117 height 22
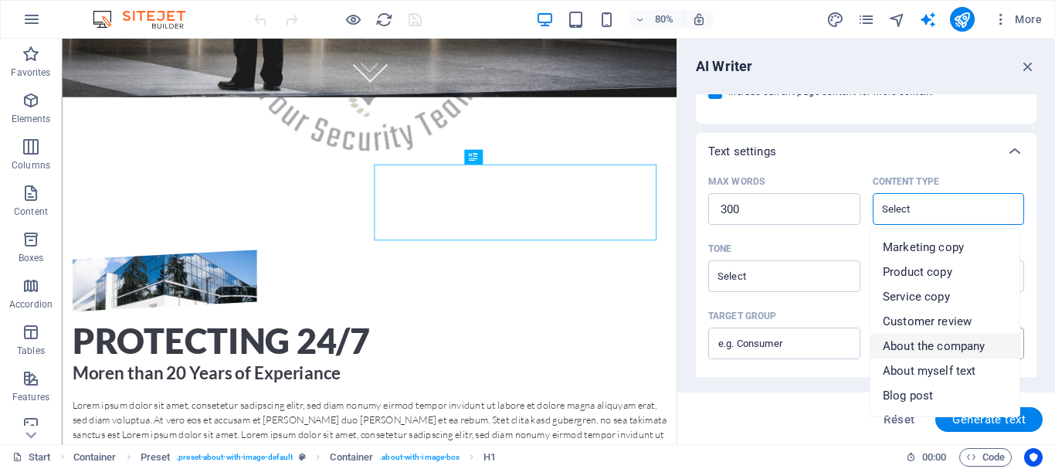
click at [914, 344] on span "About the company" at bounding box center [934, 345] width 102 height 15
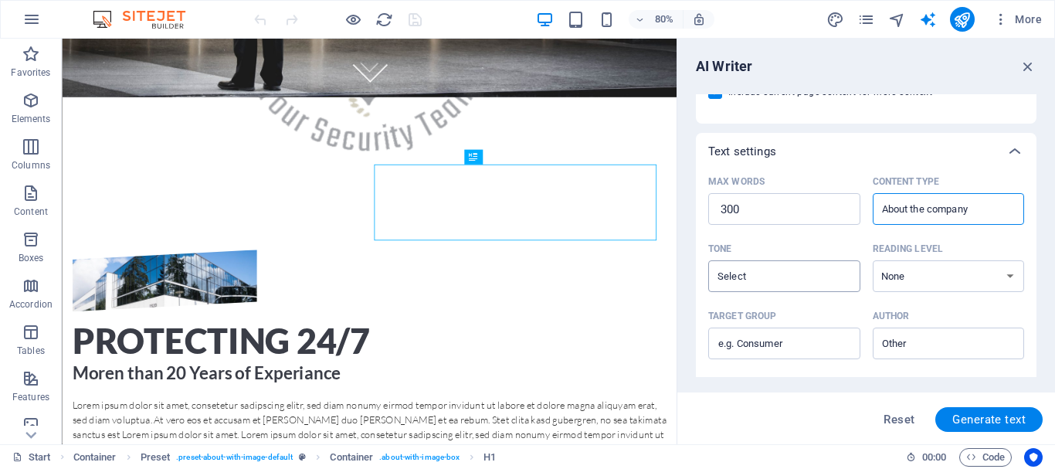
click at [830, 273] on div "​" at bounding box center [784, 276] width 152 height 32
click at [830, 273] on input "Tone ​" at bounding box center [771, 276] width 117 height 22
click at [1008, 276] on select "None Academic Adult Teen Child" at bounding box center [949, 276] width 152 height 32
click at [873, 260] on select "None Academic Adult Teen Child" at bounding box center [949, 276] width 152 height 32
drag, startPoint x: 843, startPoint y: 341, endPoint x: 745, endPoint y: 344, distance: 98.1
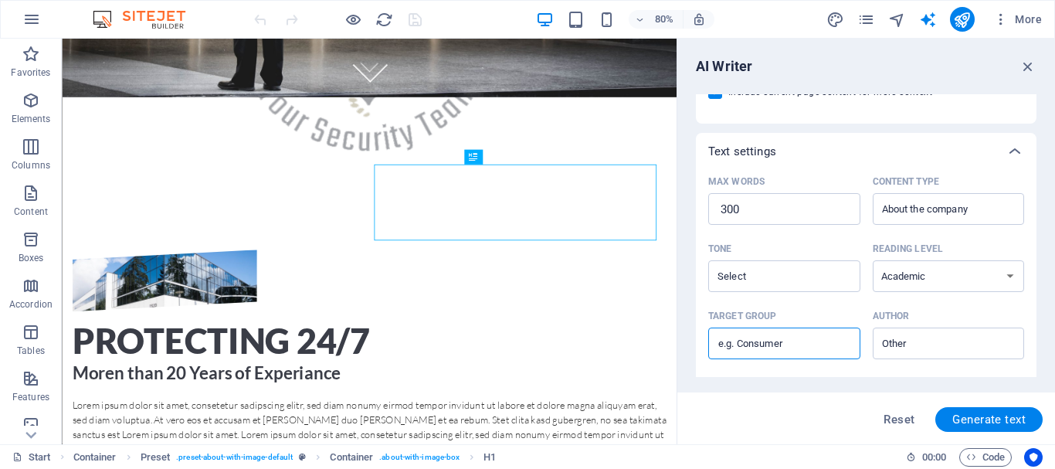
click at [745, 344] on input "Target group ​" at bounding box center [784, 343] width 152 height 25
drag, startPoint x: 942, startPoint y: 346, endPoint x: 882, endPoint y: 342, distance: 60.4
click at [882, 342] on input "Author ​" at bounding box center [935, 343] width 117 height 22
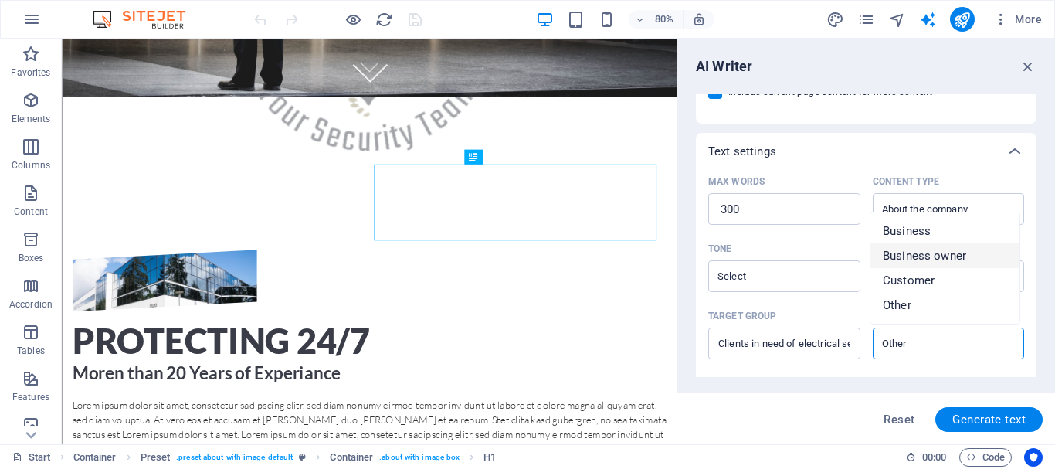
click at [928, 255] on span "Business owner" at bounding box center [924, 255] width 83 height 15
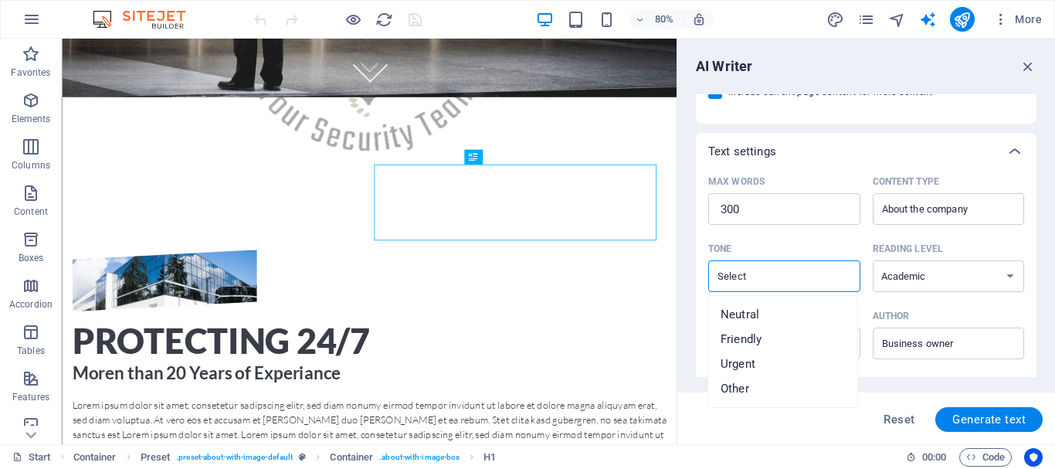
click at [812, 278] on input "Tone ​" at bounding box center [771, 276] width 117 height 22
click at [754, 312] on span "Neutral" at bounding box center [739, 314] width 39 height 15
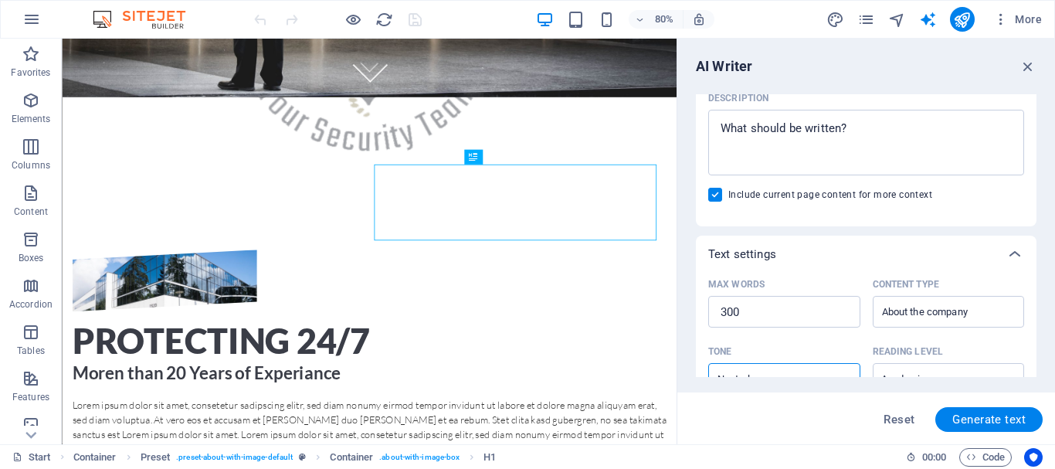
scroll to position [103, 0]
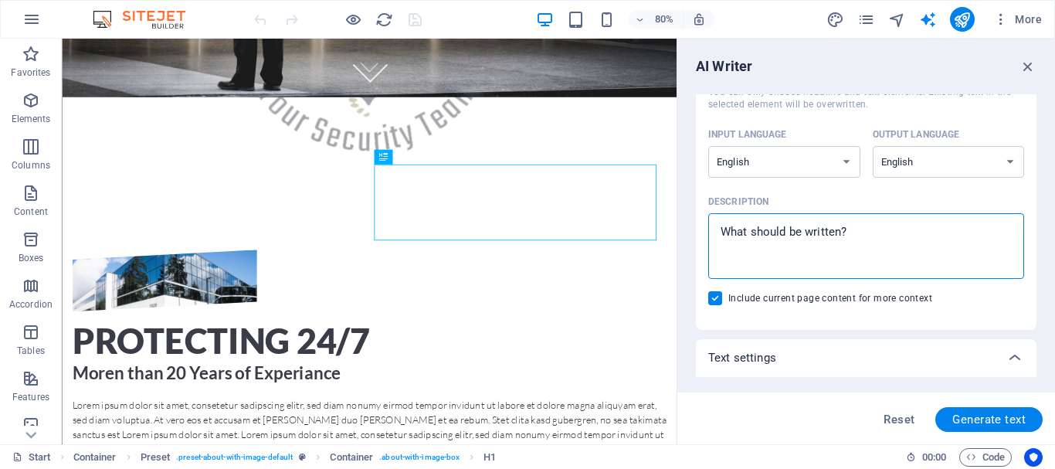
paste textarea "We are here to power your [DATE] [DATE]! With 32 years experience in the reside…"
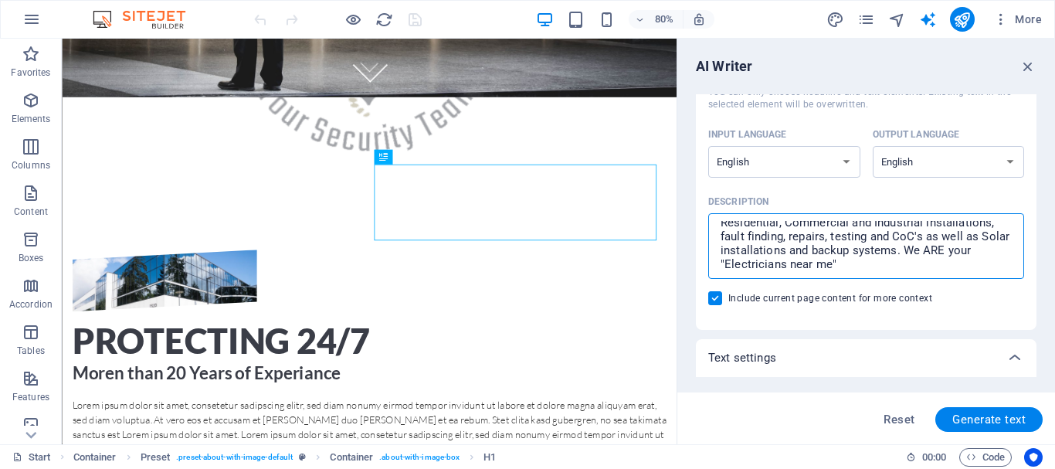
click at [1003, 248] on textarea "We are here to power your [DATE] [DATE]! With 32 years experience in the reside…" at bounding box center [866, 246] width 300 height 50
click at [942, 252] on textarea "We are here to power your [DATE] [DATE]! With 32 years experience in the reside…" at bounding box center [866, 246] width 300 height 50
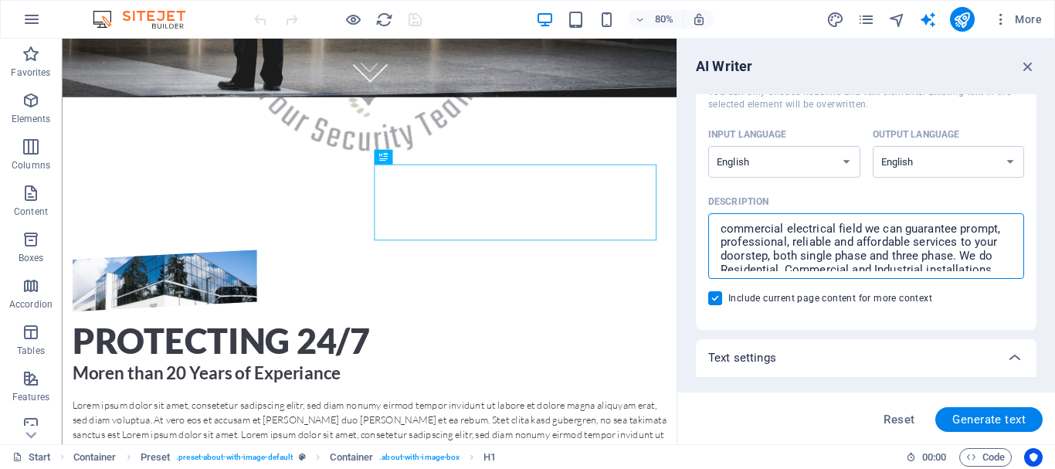
scroll to position [4, 0]
click at [949, 222] on textarea "We are here to power your [DATE] [DATE]! With 32 years experience in the reside…" at bounding box center [866, 246] width 300 height 50
click at [992, 225] on textarea "We are here to power your [DATE] [DATE]. With 32 years experience in the reside…" at bounding box center [866, 246] width 300 height 50
click at [751, 263] on textarea "We are here to power your [DATE] [DATE]. With 34 years experience in the reside…" at bounding box center [866, 246] width 300 height 50
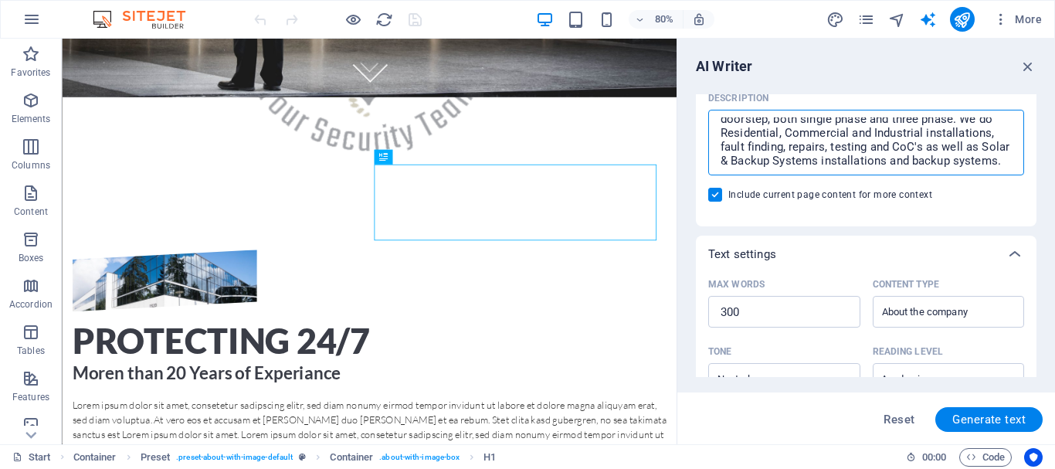
scroll to position [78, 0]
click at [767, 159] on textarea "We are here to power your [DATE] [DATE]. With 34 years experience in the reside…" at bounding box center [866, 142] width 300 height 50
click at [924, 157] on textarea "We are here to power your [DATE] [DATE]. With 34 years experience in the reside…" at bounding box center [866, 142] width 300 height 50
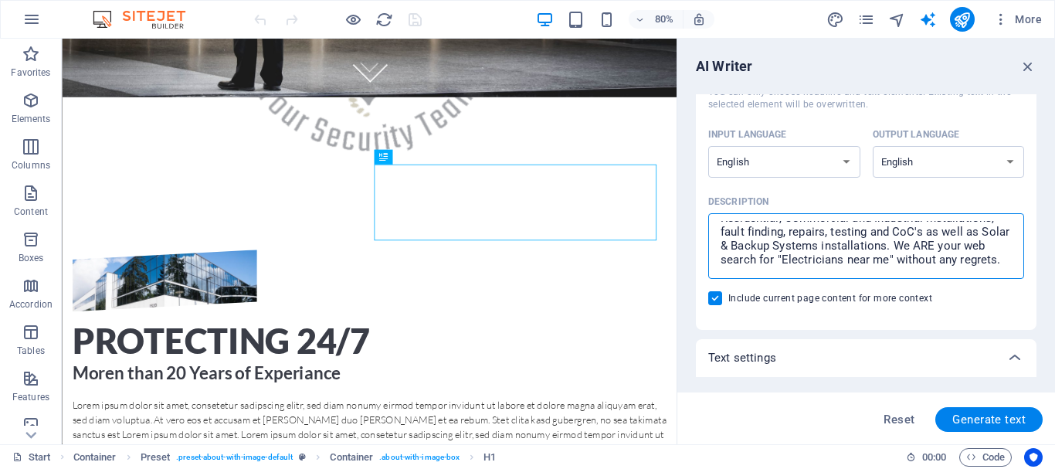
scroll to position [0, 0]
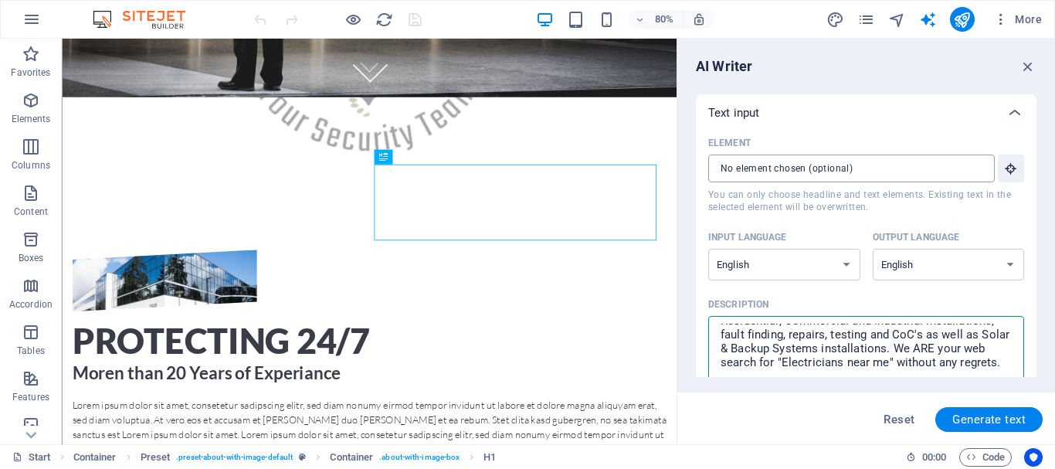
click at [778, 168] on input "Element ​ You can only choose headline and text elements. Existing text in the …" at bounding box center [846, 168] width 276 height 28
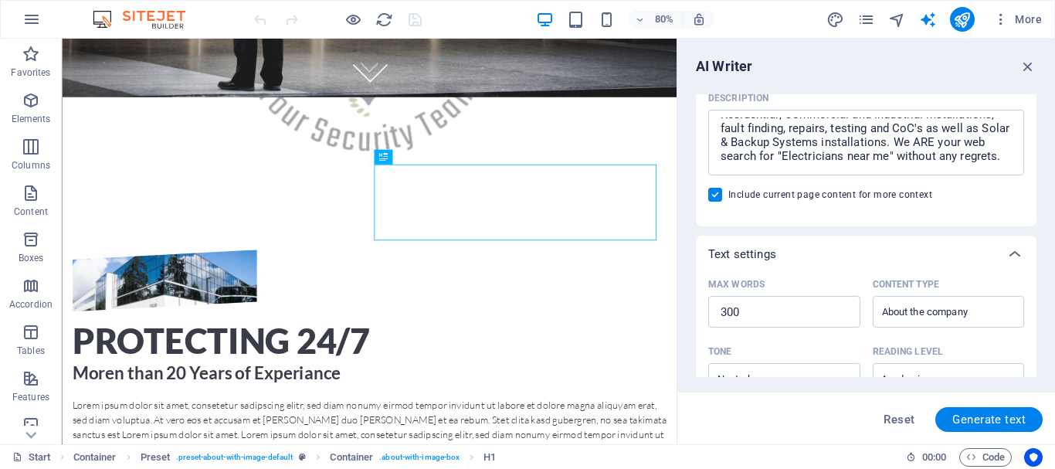
scroll to position [309, 0]
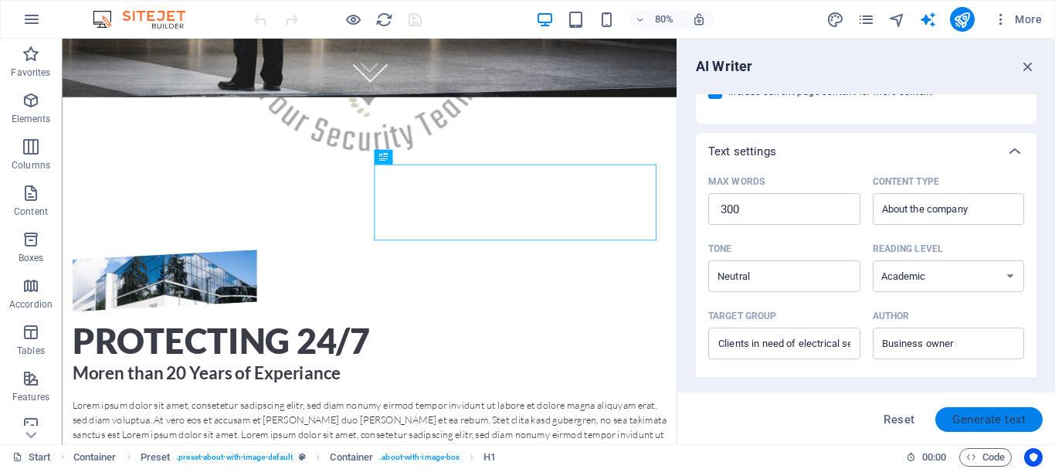
click at [970, 415] on span "Generate text" at bounding box center [988, 419] width 73 height 12
click at [970, 415] on div "Reset Generate text" at bounding box center [866, 419] width 353 height 25
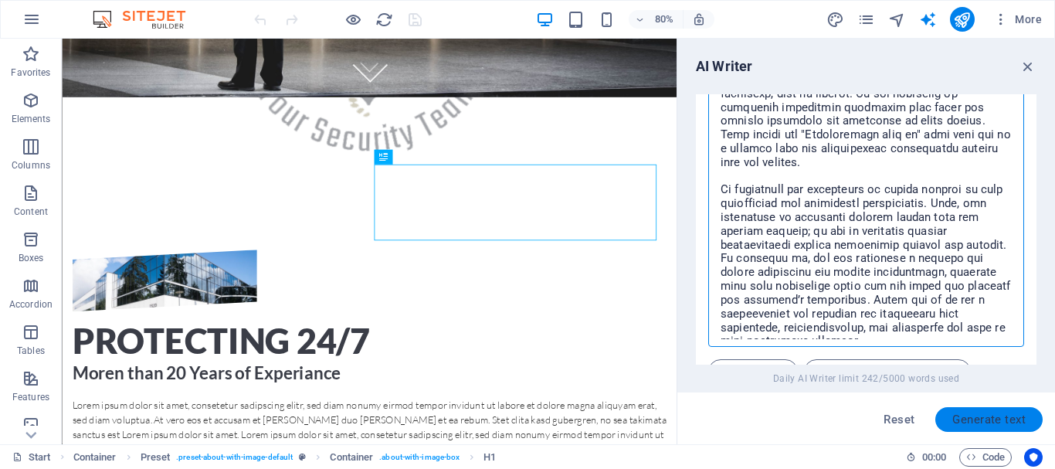
scroll to position [795, 0]
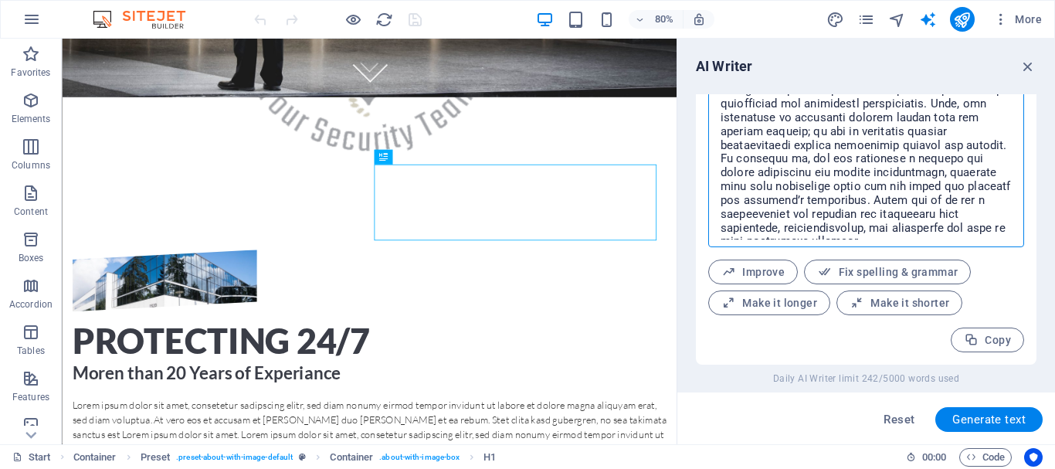
drag, startPoint x: 720, startPoint y: 165, endPoint x: 937, endPoint y: 233, distance: 228.1
click at [937, 233] on textarea at bounding box center [866, 95] width 300 height 287
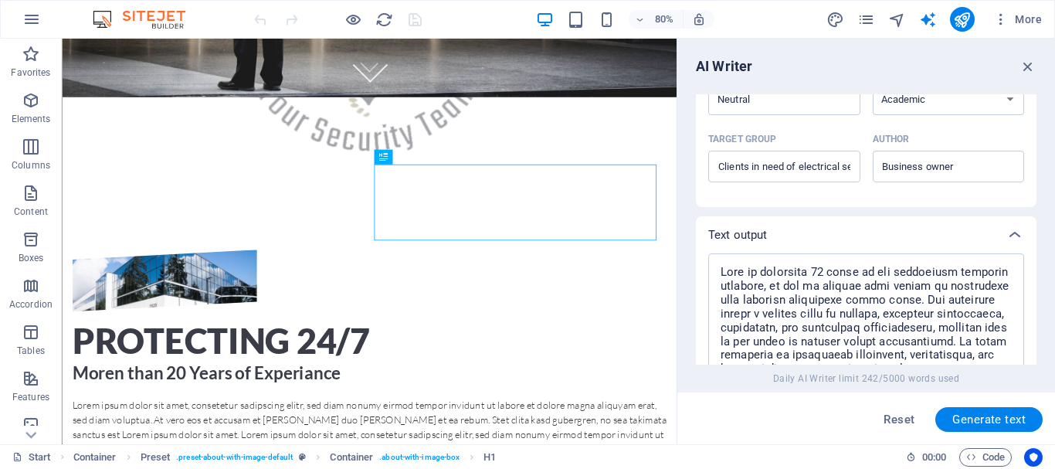
scroll to position [383, 0]
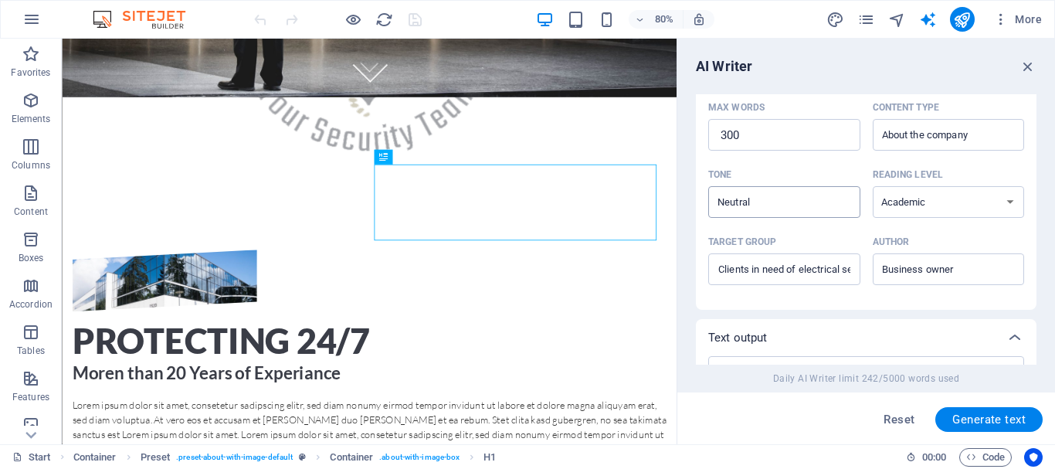
click at [788, 204] on input "Neutral" at bounding box center [771, 202] width 117 height 22
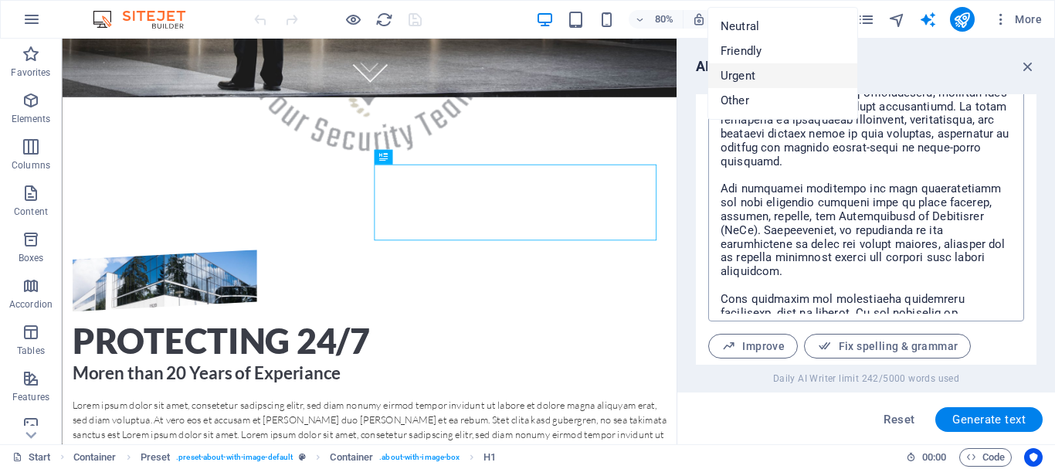
scroll to position [795, 0]
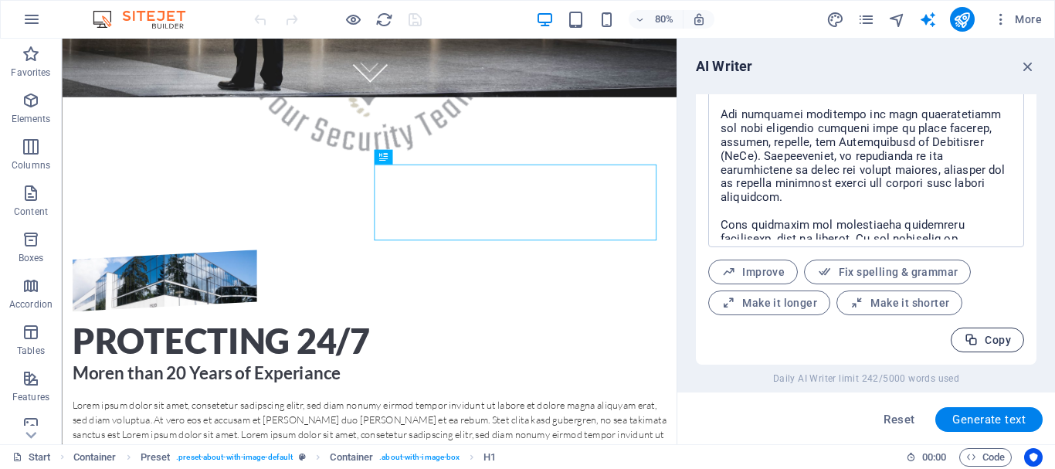
click at [974, 340] on icon "button" at bounding box center [971, 340] width 15 height 15
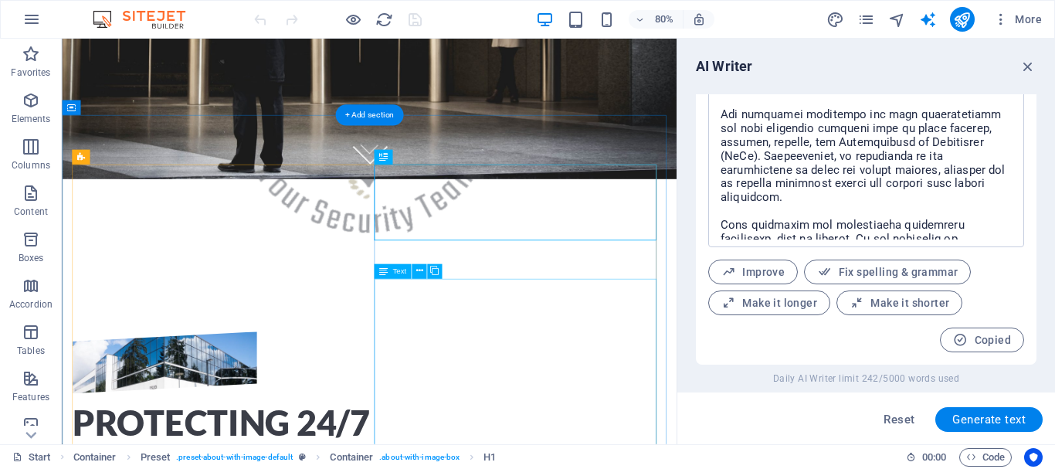
scroll to position [536, 0]
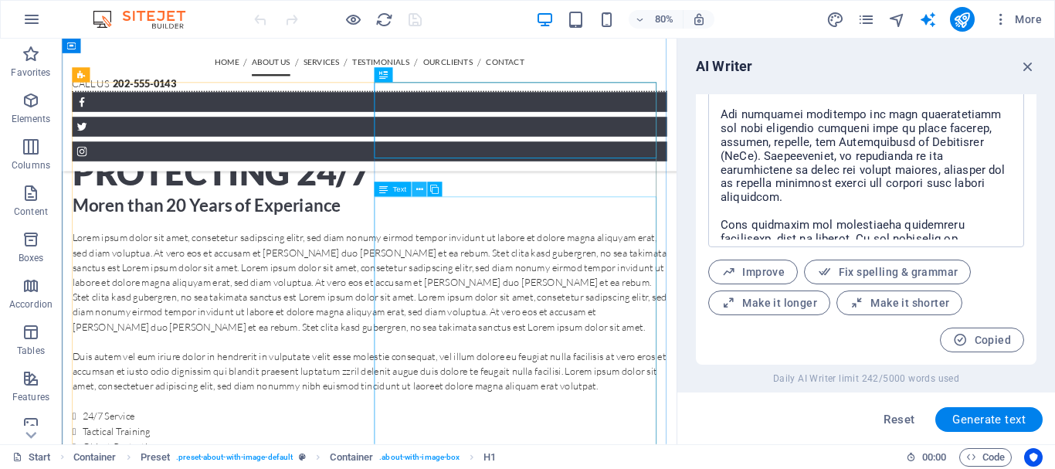
click at [417, 189] on icon at bounding box center [418, 189] width 7 height 13
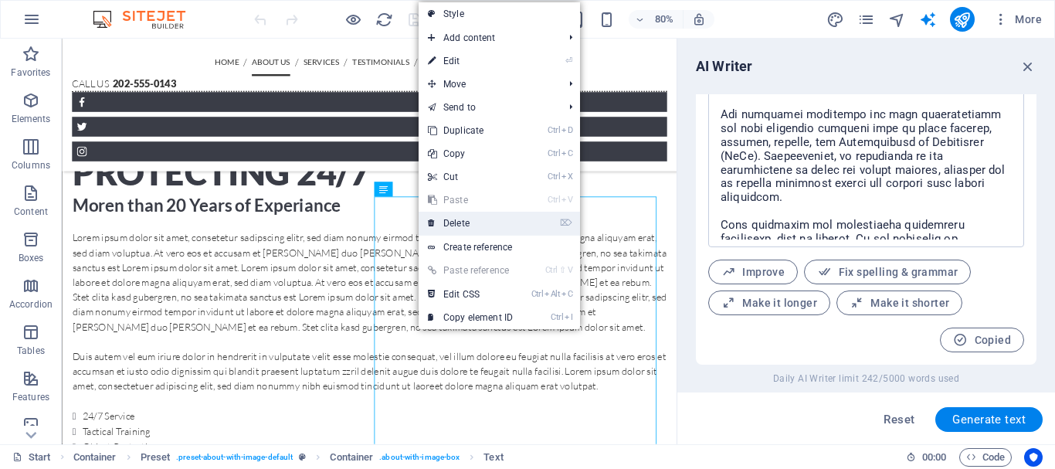
click at [461, 221] on link "⌦ Delete" at bounding box center [469, 223] width 103 height 23
